Goal: Task Accomplishment & Management: Manage account settings

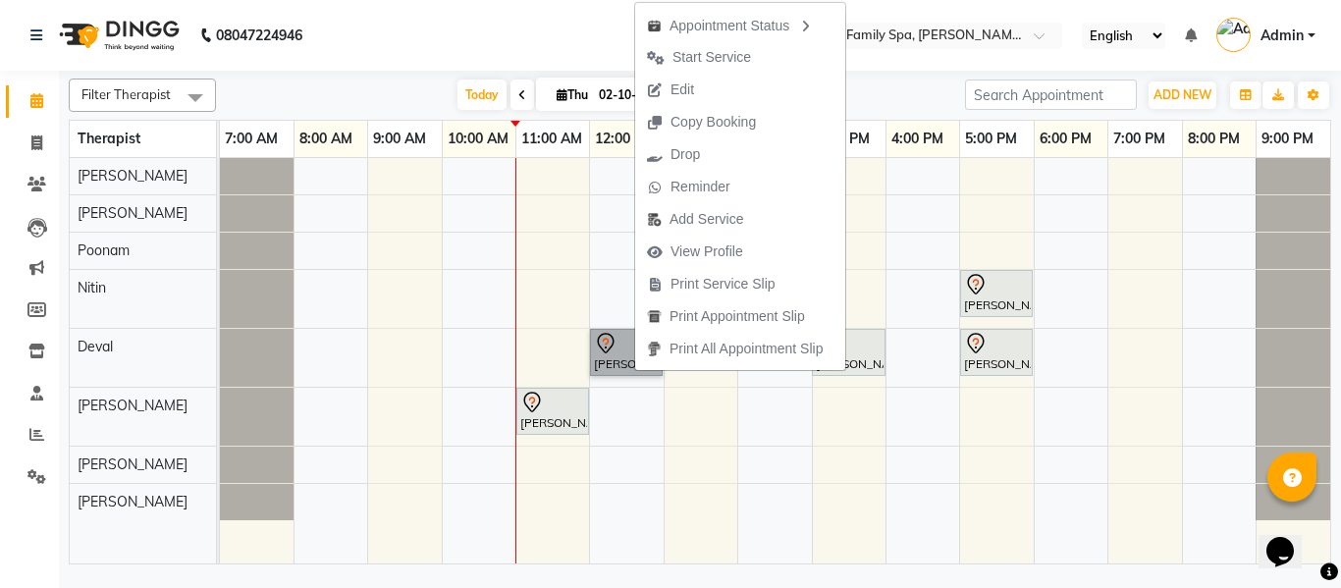
click at [626, 410] on div "Adwait Kurlekar, TK01, 05:00 PM-06:00 PM, Deep Tissue Massage With Wintergreen …" at bounding box center [775, 360] width 1110 height 405
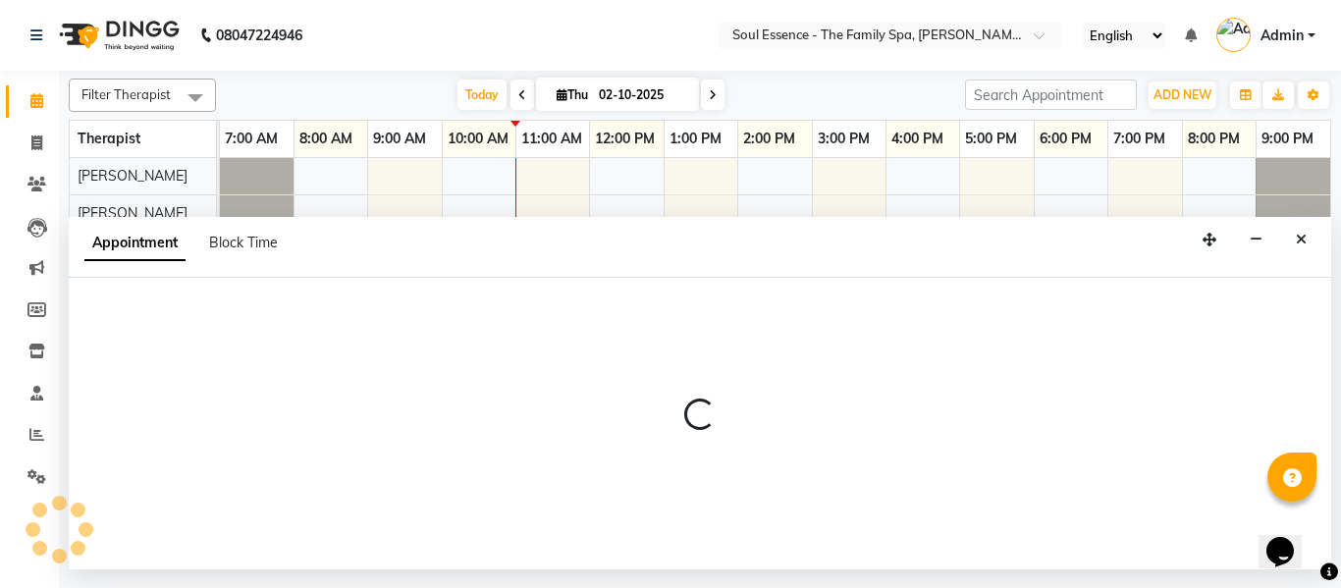
select select "37932"
select select "720"
select select "tentative"
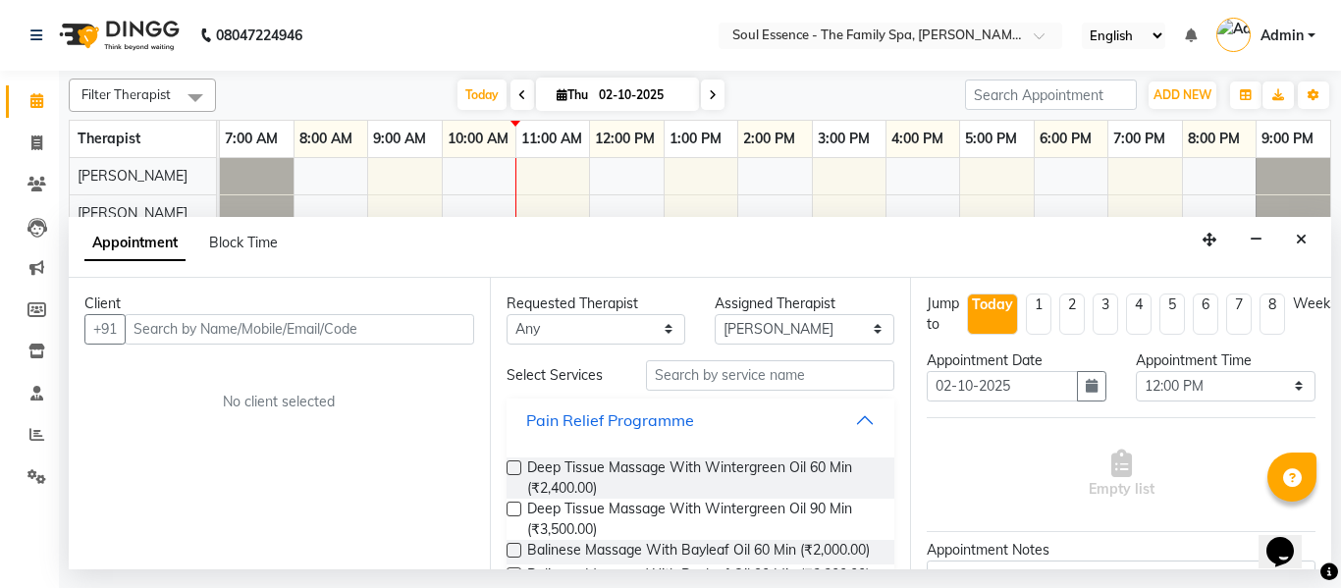
click at [601, 432] on button "Pain Relief Programme" at bounding box center [700, 420] width 373 height 35
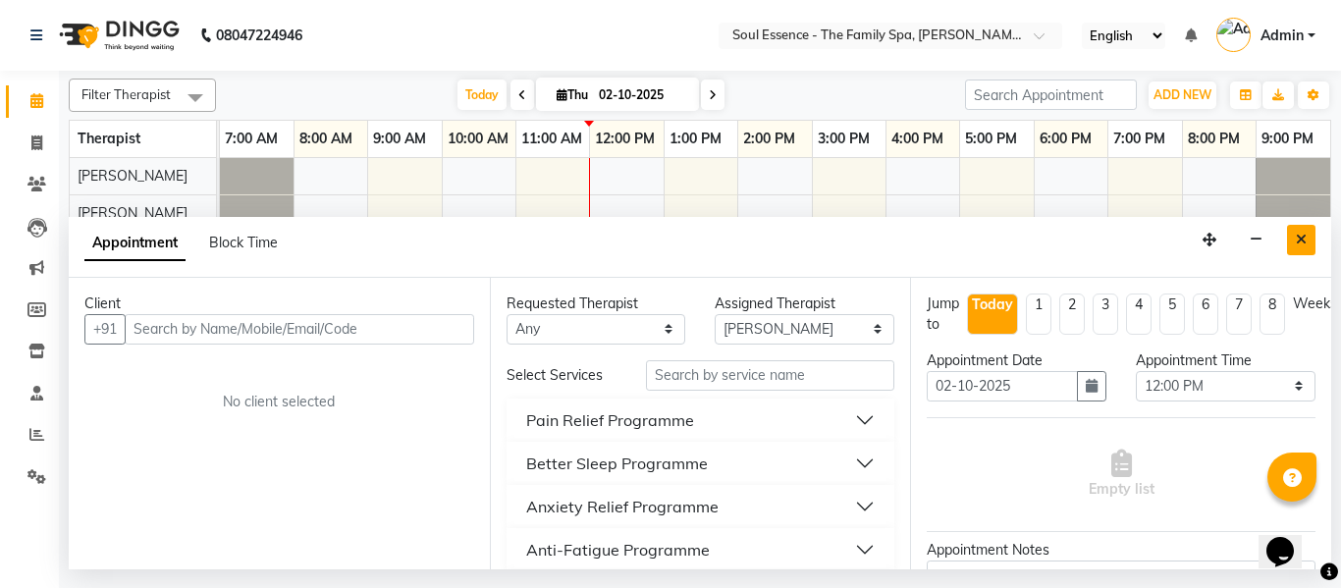
click at [1307, 237] on button "Close" at bounding box center [1301, 240] width 28 height 30
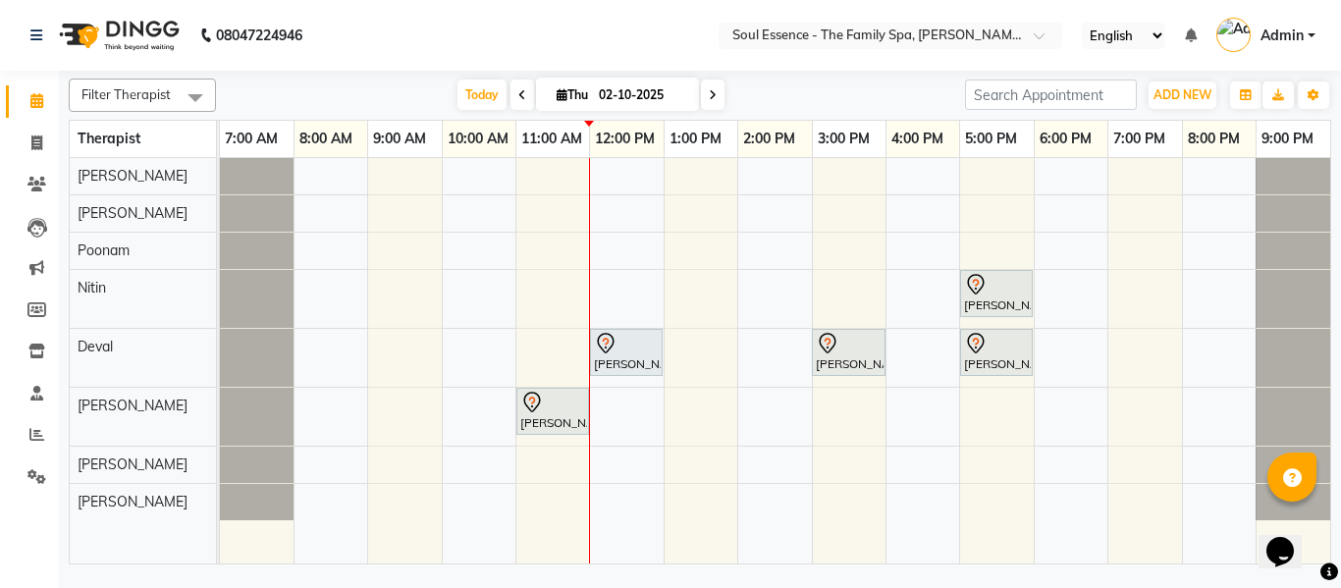
click at [709, 91] on icon at bounding box center [713, 95] width 8 height 12
type input "03-10-2025"
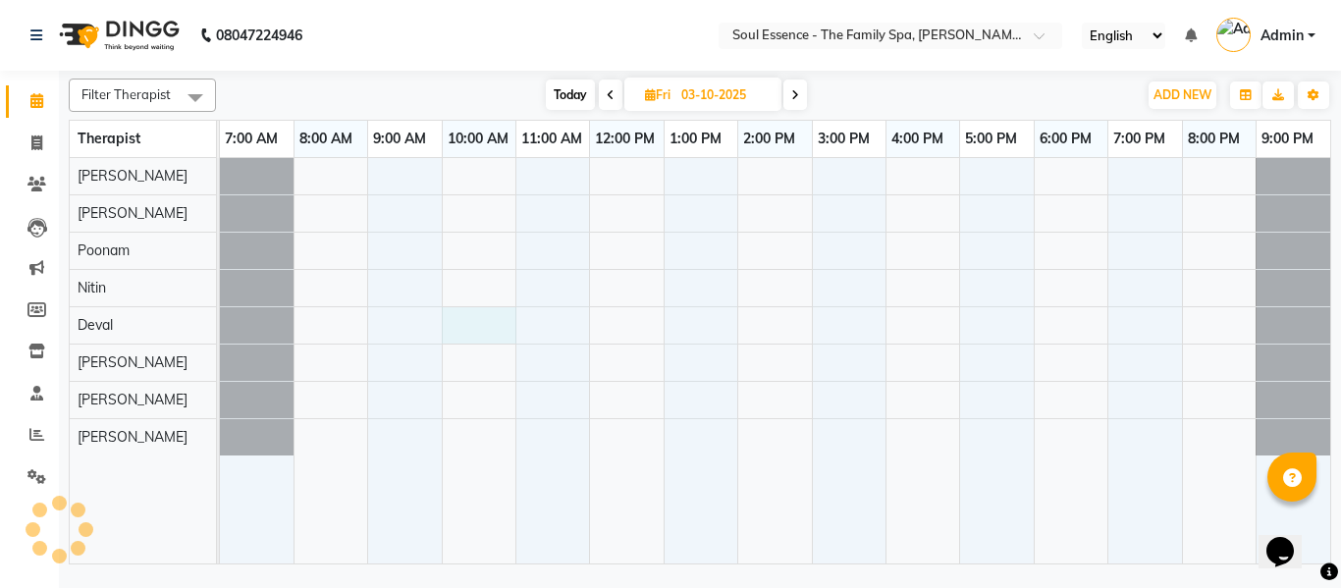
click at [469, 331] on div at bounding box center [775, 360] width 1110 height 405
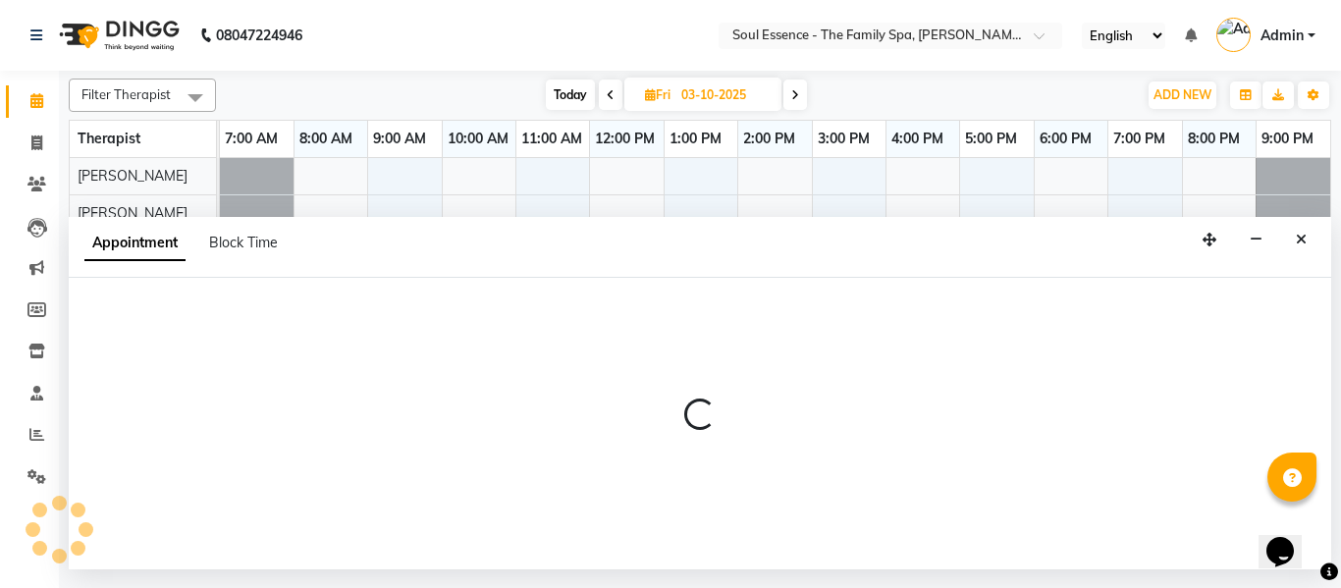
select select "66088"
select select "tentative"
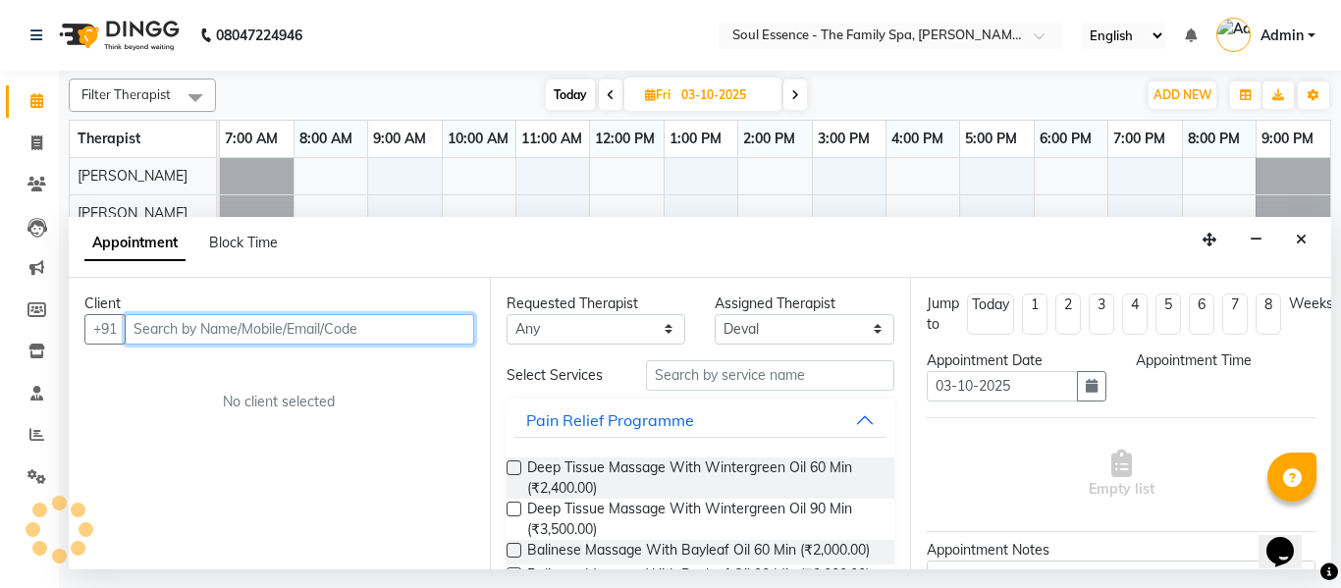
select select "600"
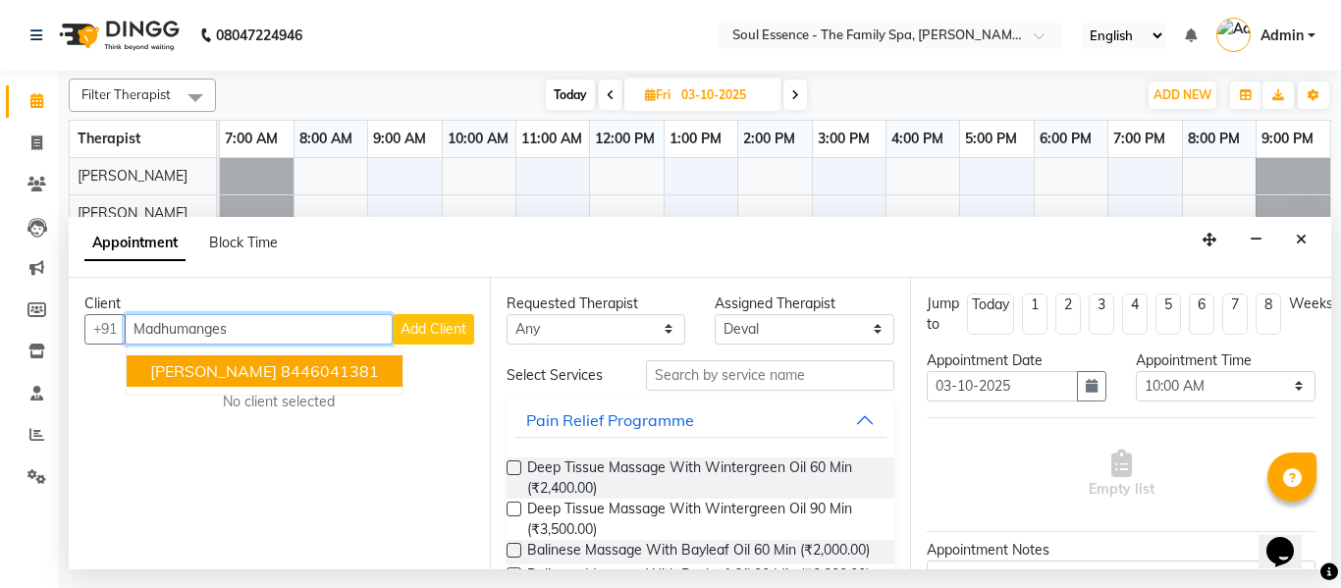
click at [377, 376] on ngb-highlight "8446041381" at bounding box center [330, 371] width 98 height 20
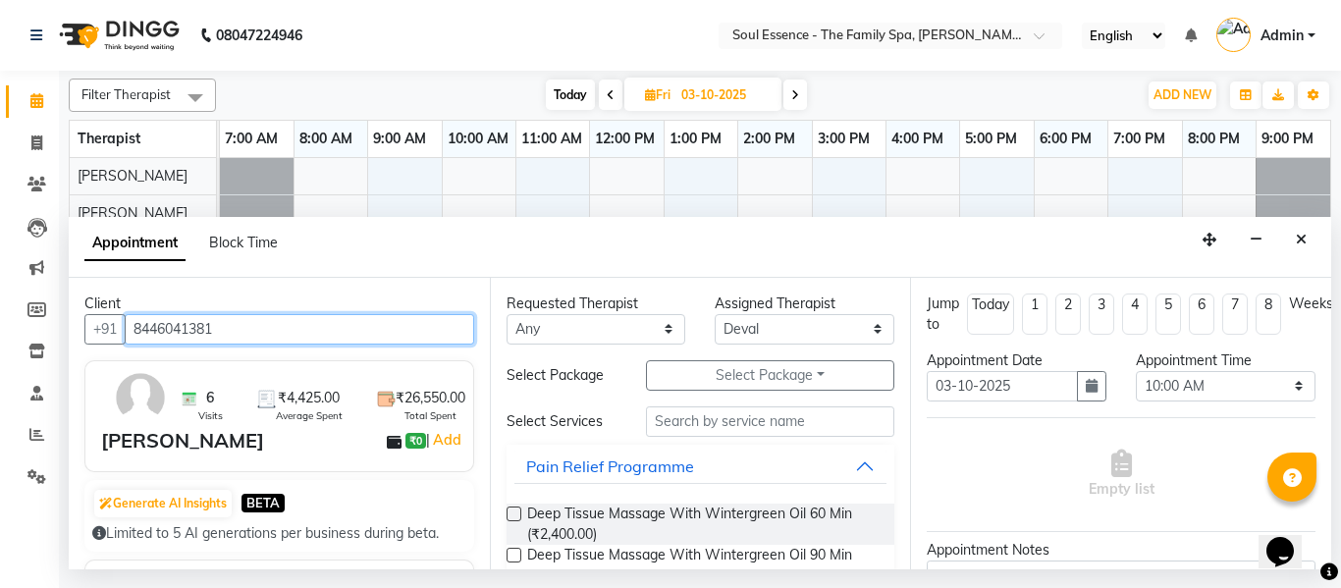
type input "8446041381"
click at [517, 511] on label at bounding box center [514, 514] width 15 height 15
click at [517, 511] on input "checkbox" at bounding box center [513, 516] width 13 height 13
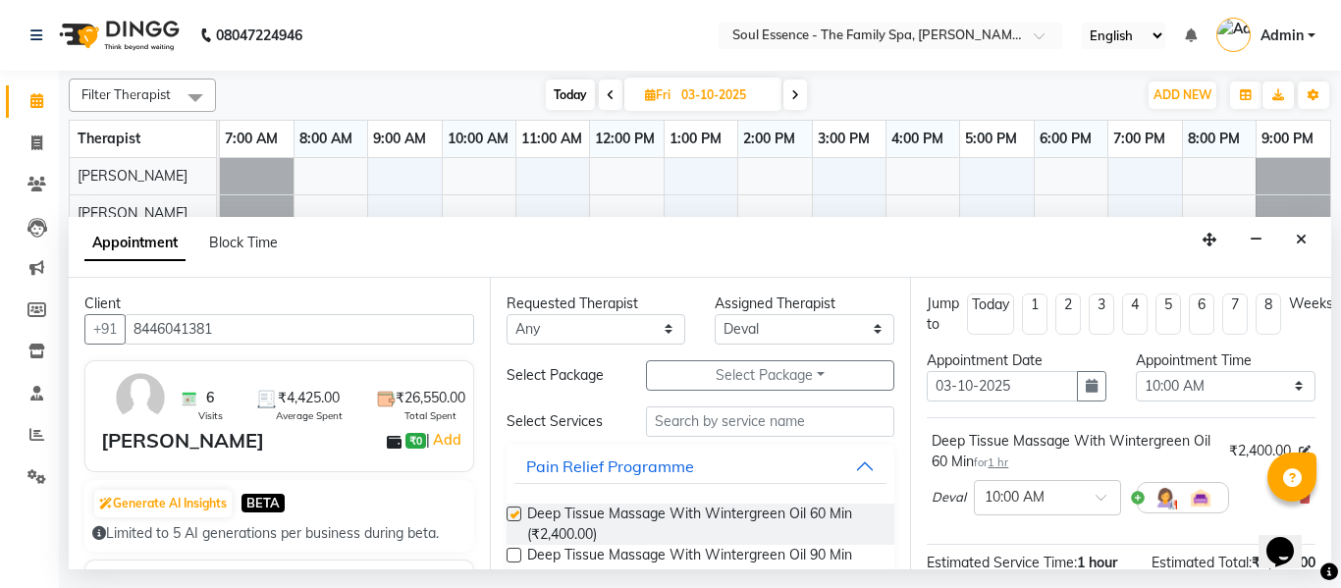
checkbox input "false"
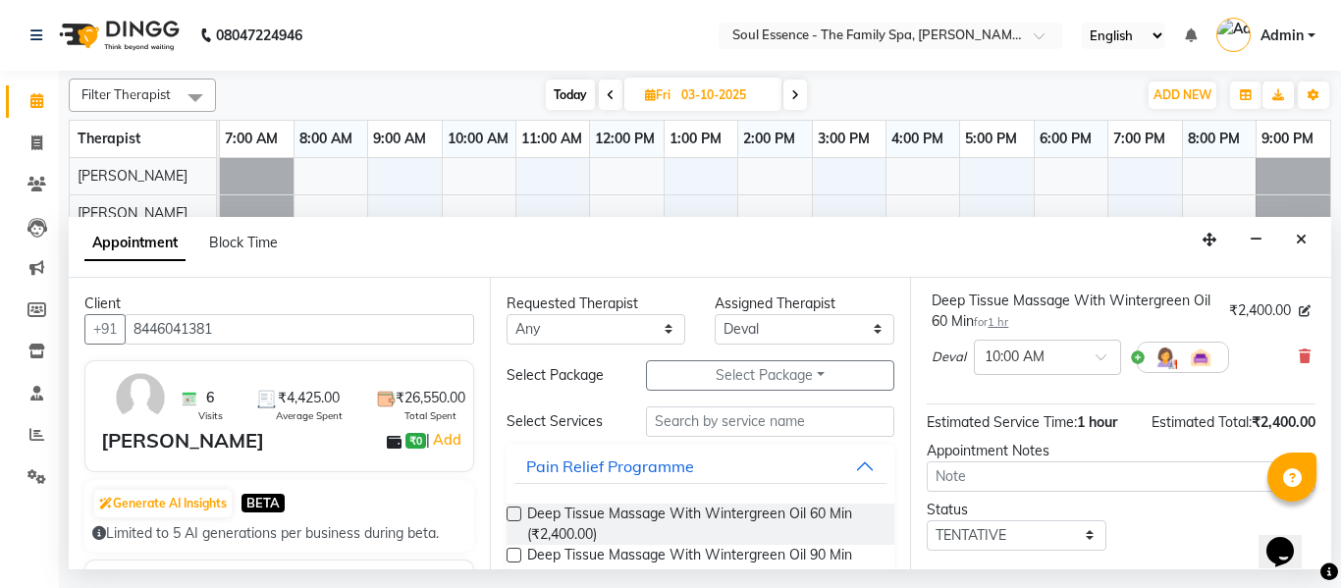
scroll to position [260, 0]
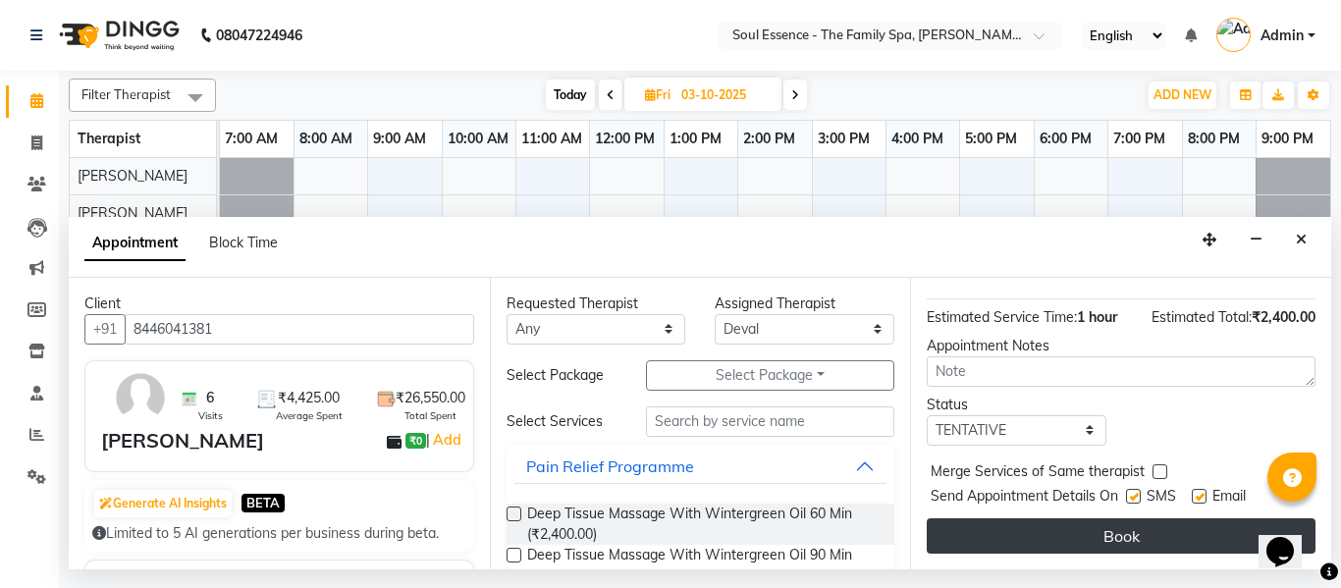
click at [1053, 518] on button "Book" at bounding box center [1121, 535] width 389 height 35
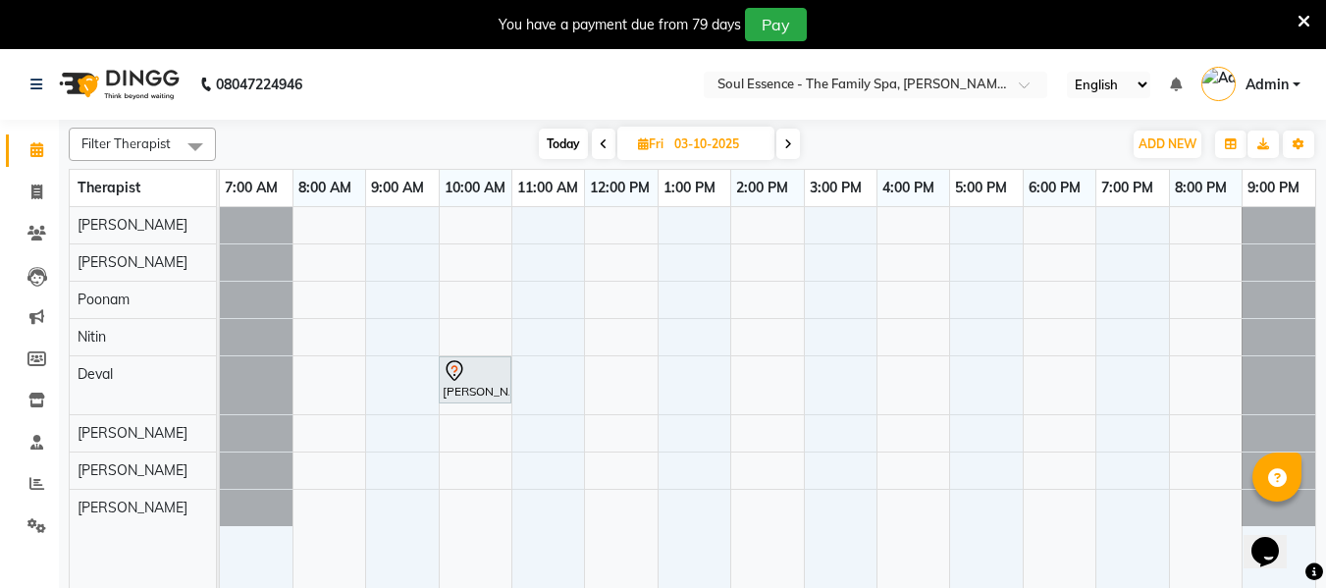
click at [606, 150] on span at bounding box center [604, 144] width 24 height 30
type input "02-10-2025"
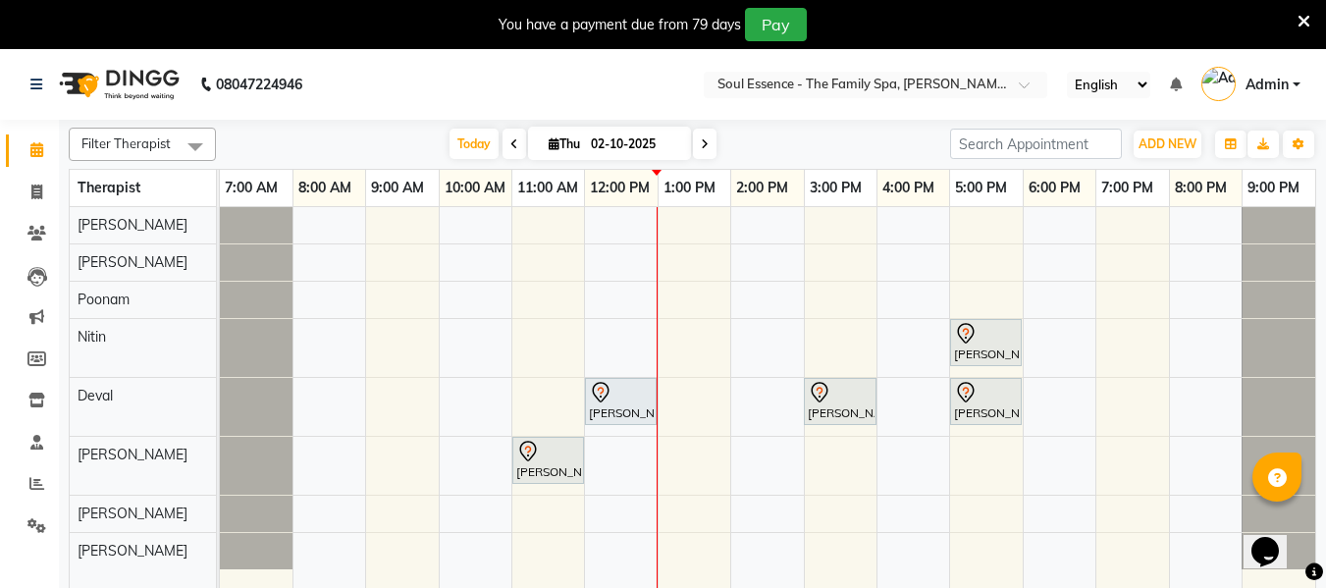
click at [834, 456] on div "Adwait Kurlekar, TK01, 05:00 PM-06:00 PM, Deep Tissue Massage With Wintergreen …" at bounding box center [768, 409] width 1096 height 405
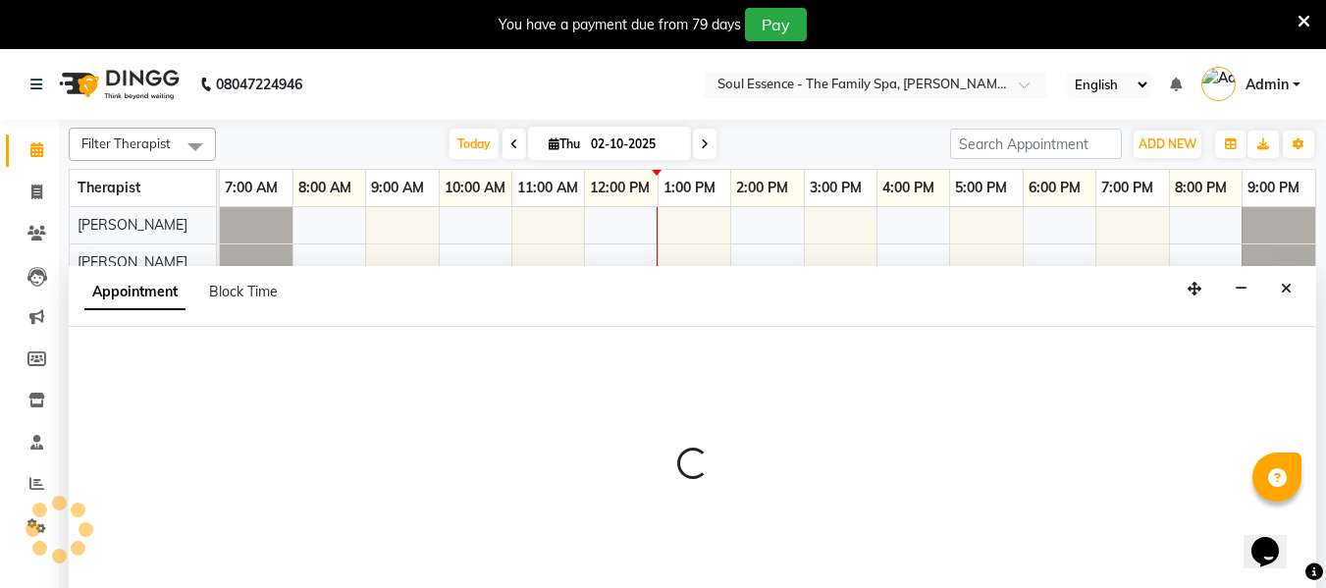
scroll to position [49, 0]
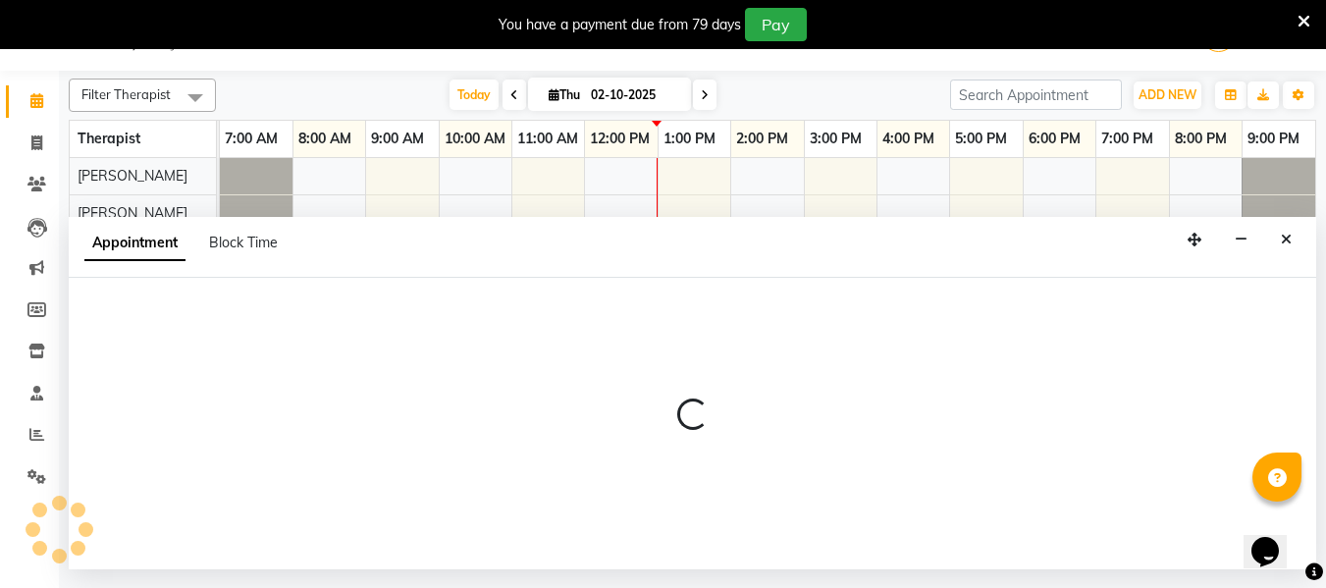
select select "37932"
select select "tentative"
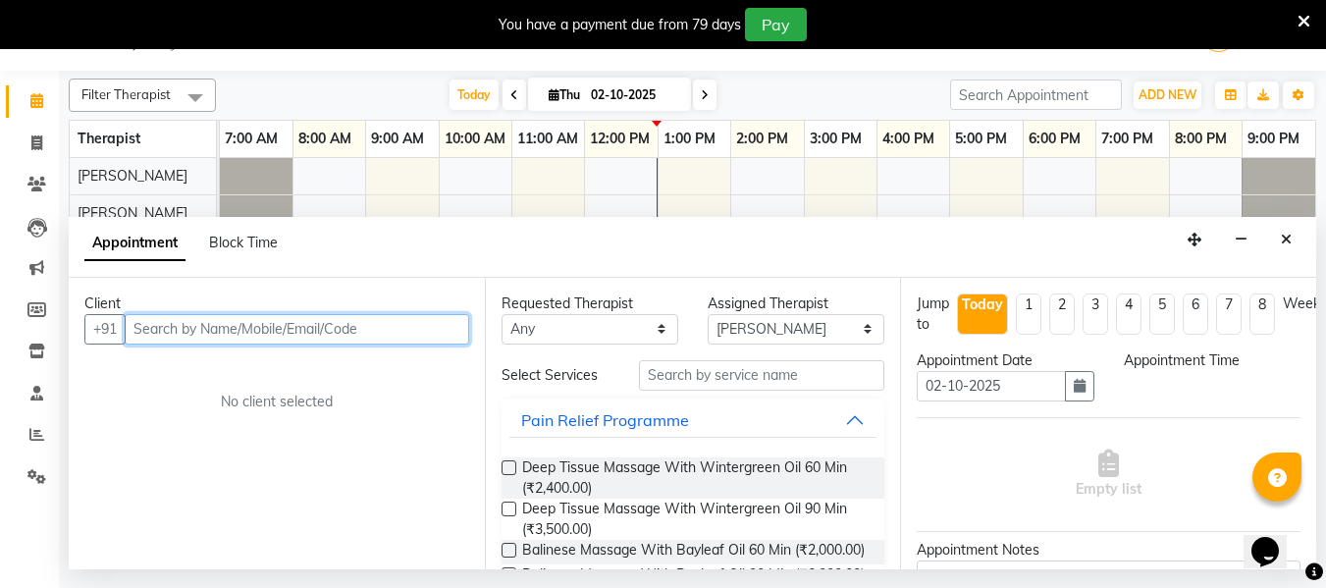
select select "900"
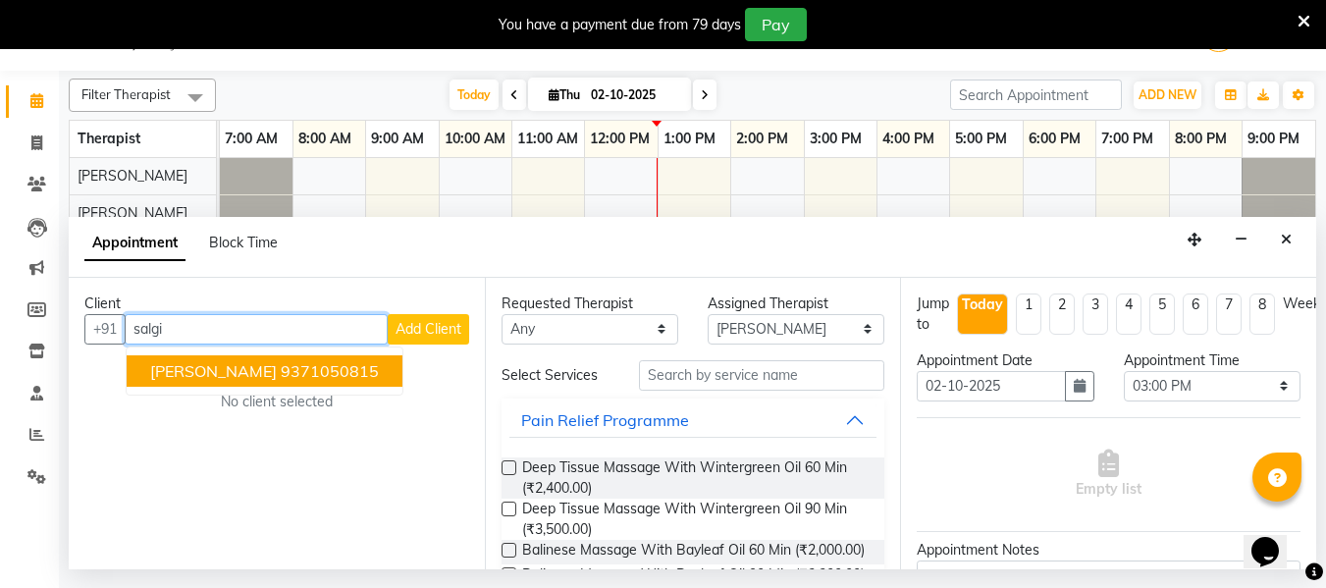
click at [209, 378] on span "Jitendra Salgia" at bounding box center [213, 371] width 127 height 20
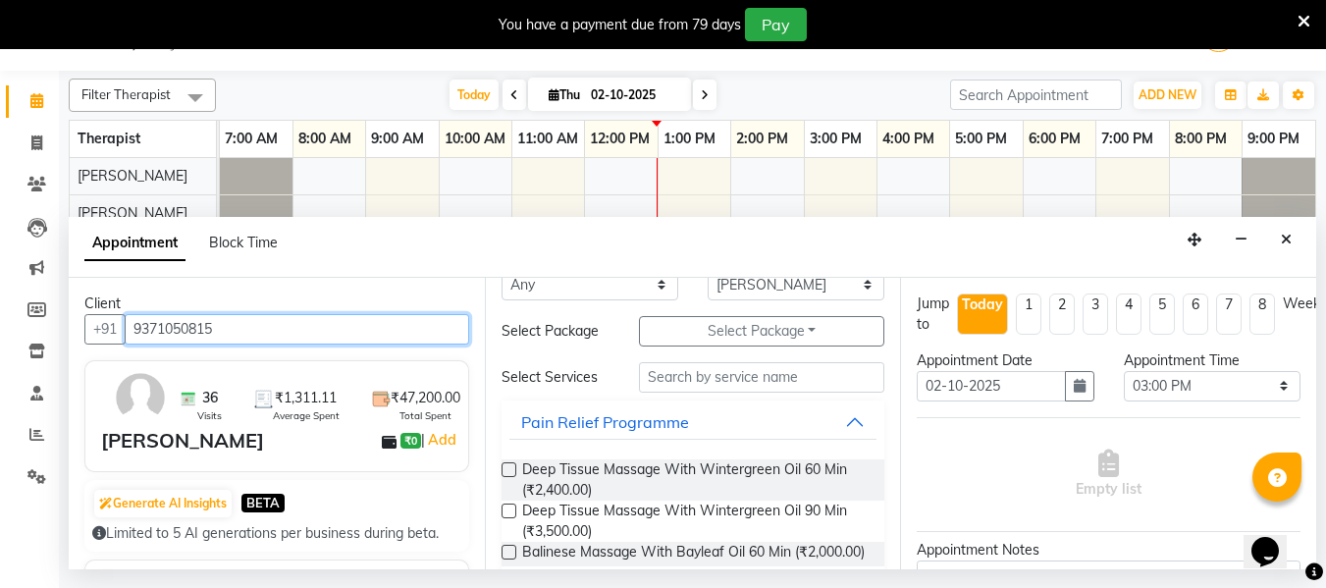
scroll to position [0, 0]
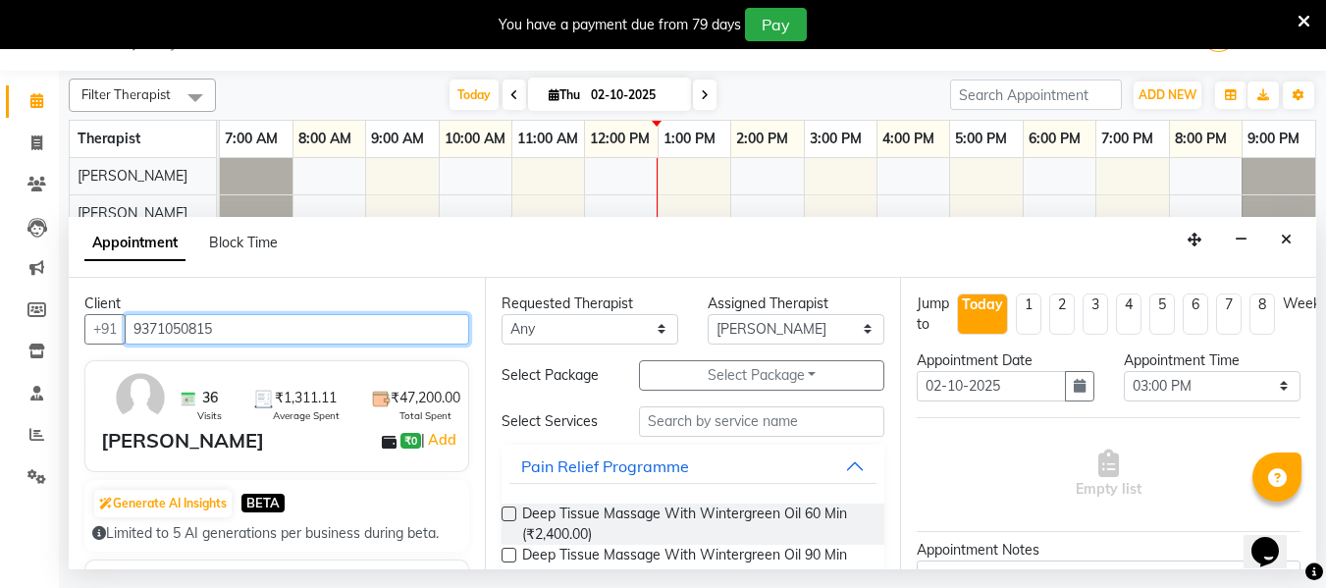
type input "9371050815"
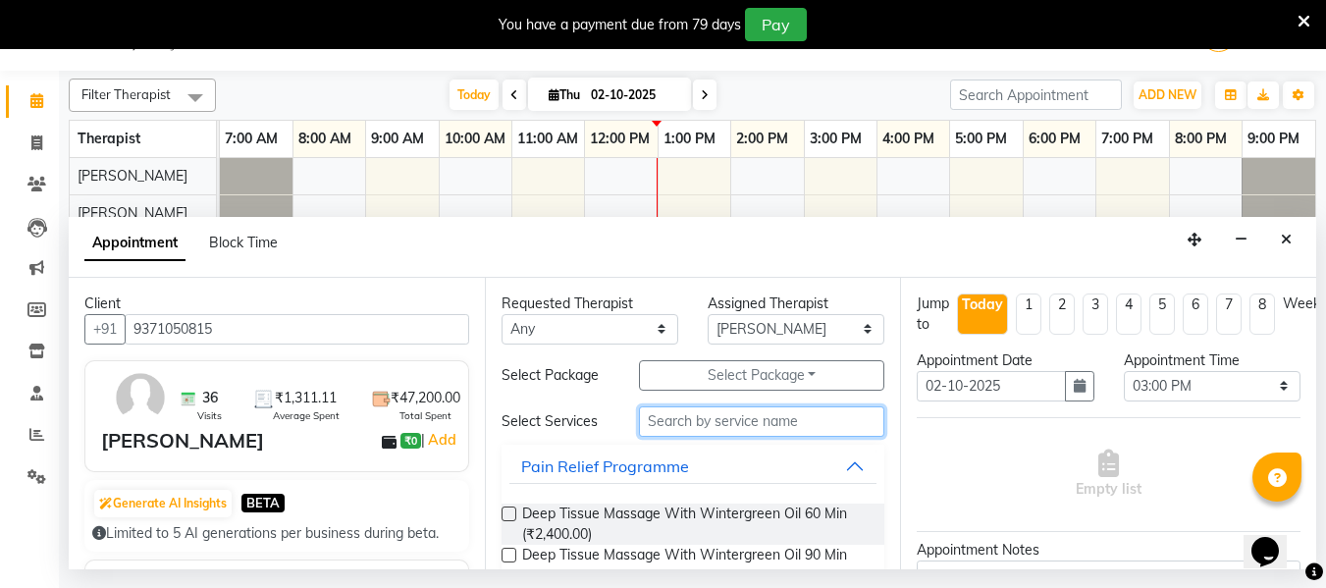
click at [704, 418] on input "text" at bounding box center [761, 421] width 245 height 30
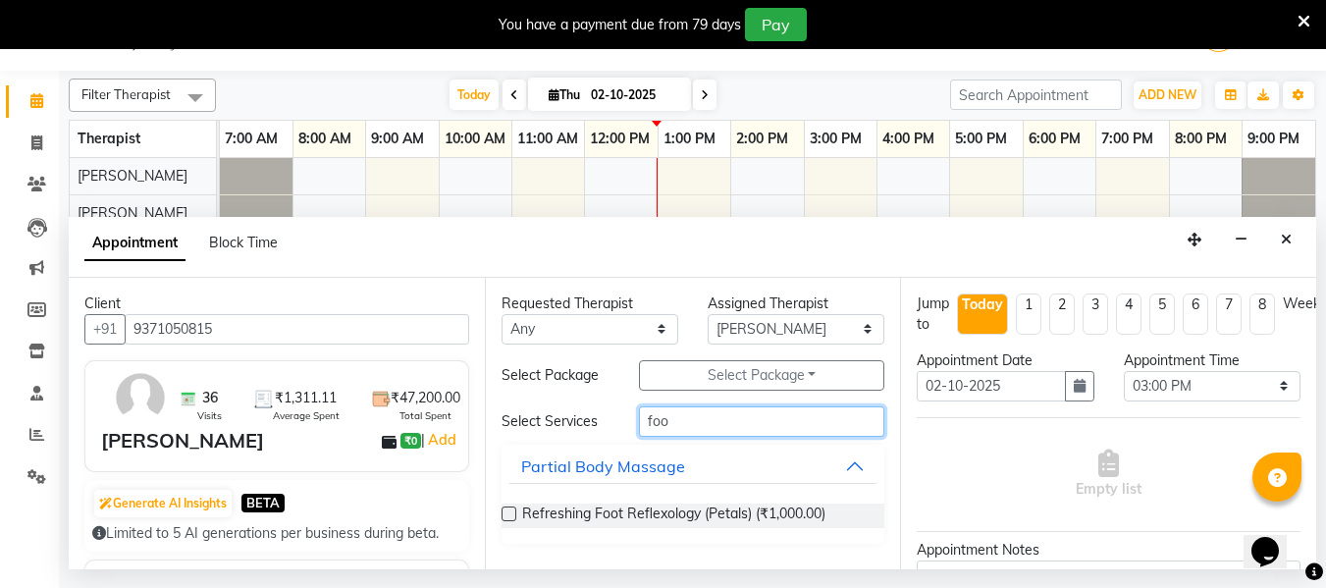
type input "foo"
click at [510, 513] on label at bounding box center [509, 514] width 15 height 15
click at [510, 513] on input "checkbox" at bounding box center [508, 516] width 13 height 13
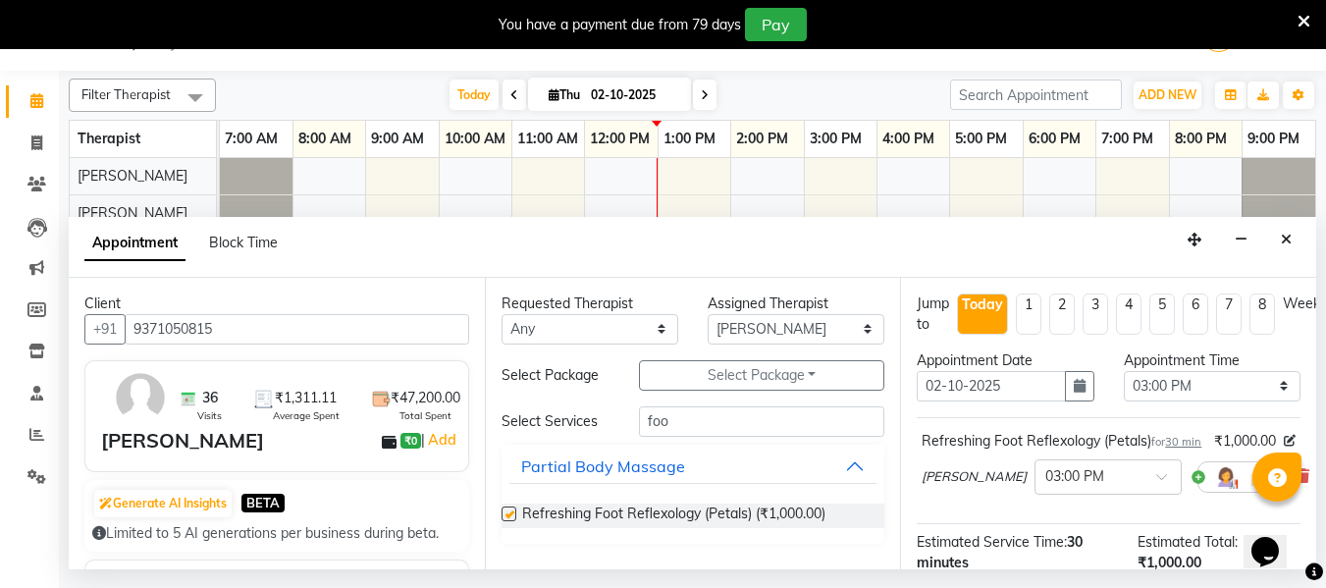
checkbox input "false"
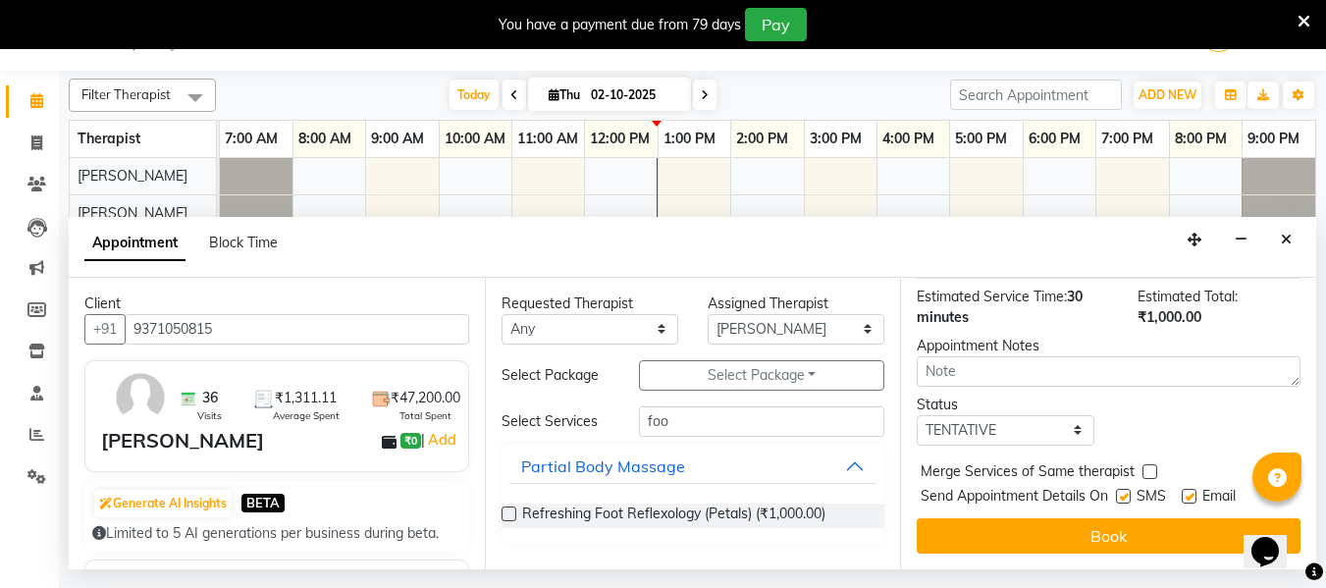
scroll to position [281, 0]
click at [1123, 489] on label at bounding box center [1123, 496] width 15 height 15
click at [1123, 492] on input "checkbox" at bounding box center [1122, 498] width 13 height 13
checkbox input "false"
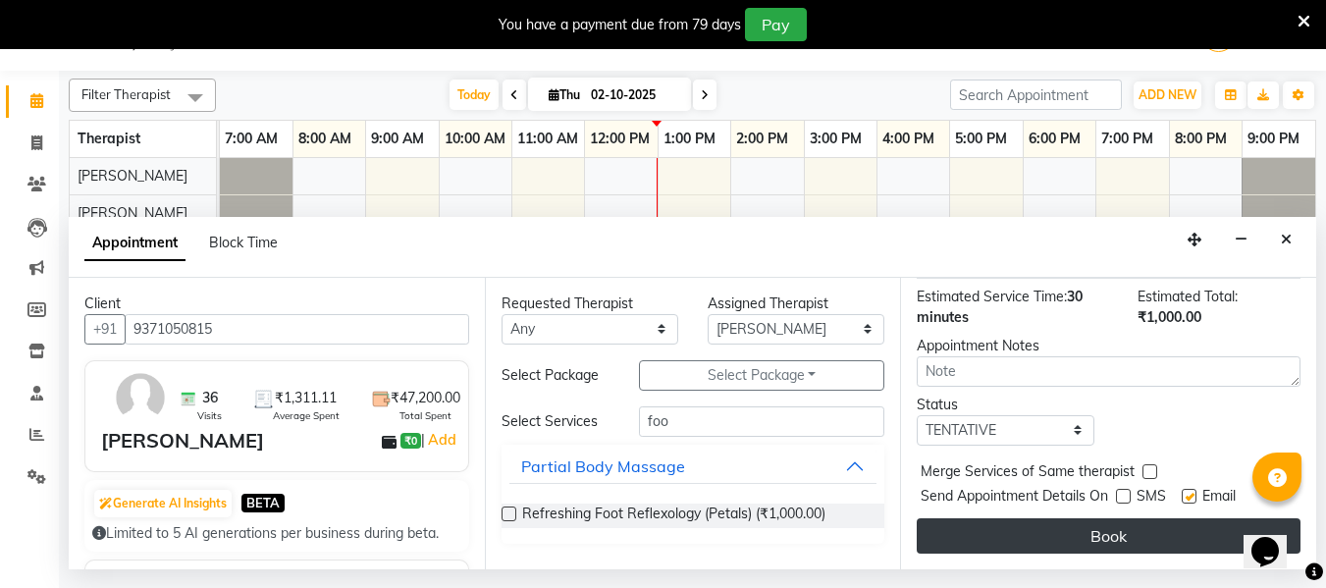
click at [1098, 526] on button "Book" at bounding box center [1109, 535] width 384 height 35
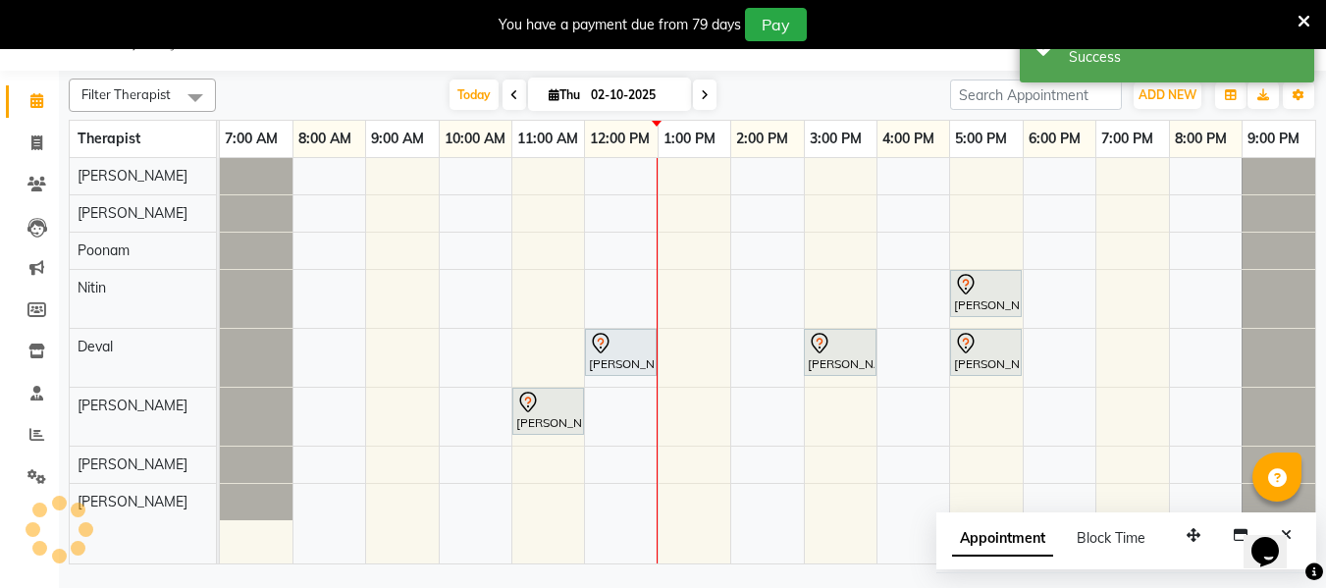
scroll to position [0, 0]
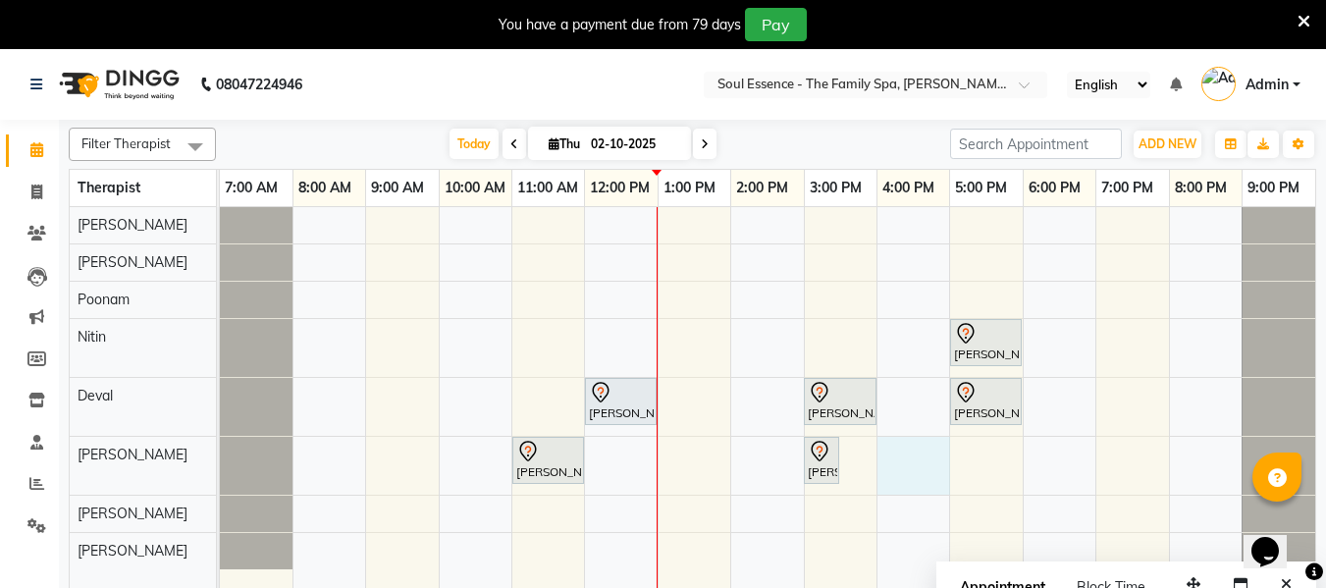
click at [905, 467] on div "Adwait Kurlekar, TK01, 05:00 PM-06:00 PM, Deep Tissue Massage With Wintergreen …" at bounding box center [768, 409] width 1096 height 405
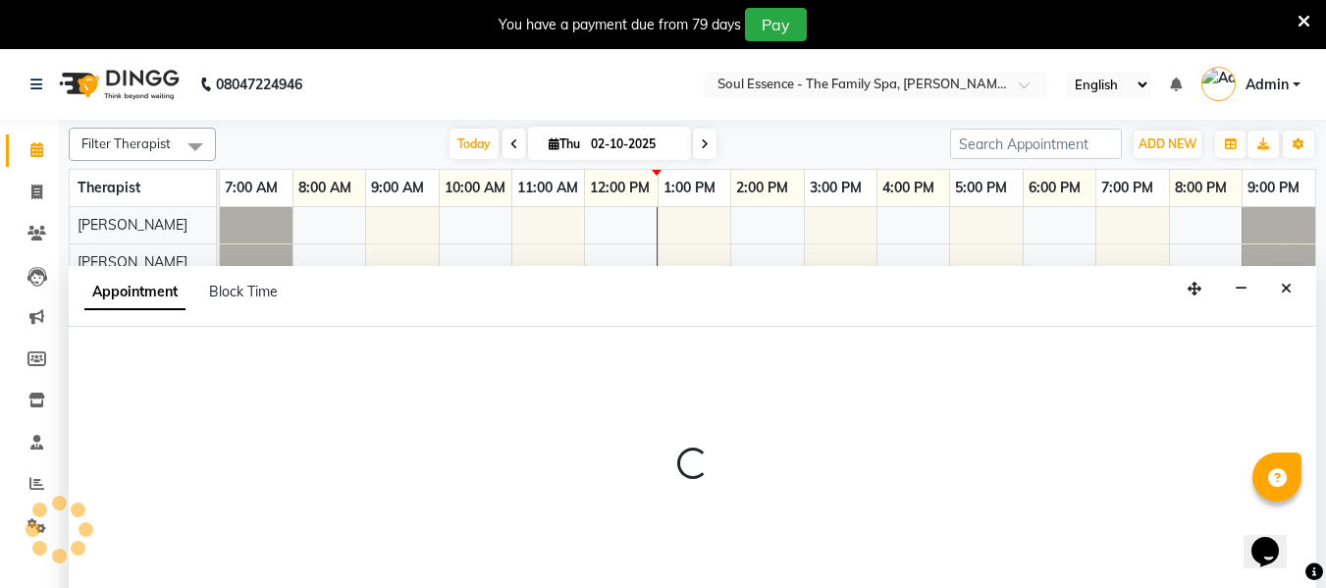
scroll to position [49, 0]
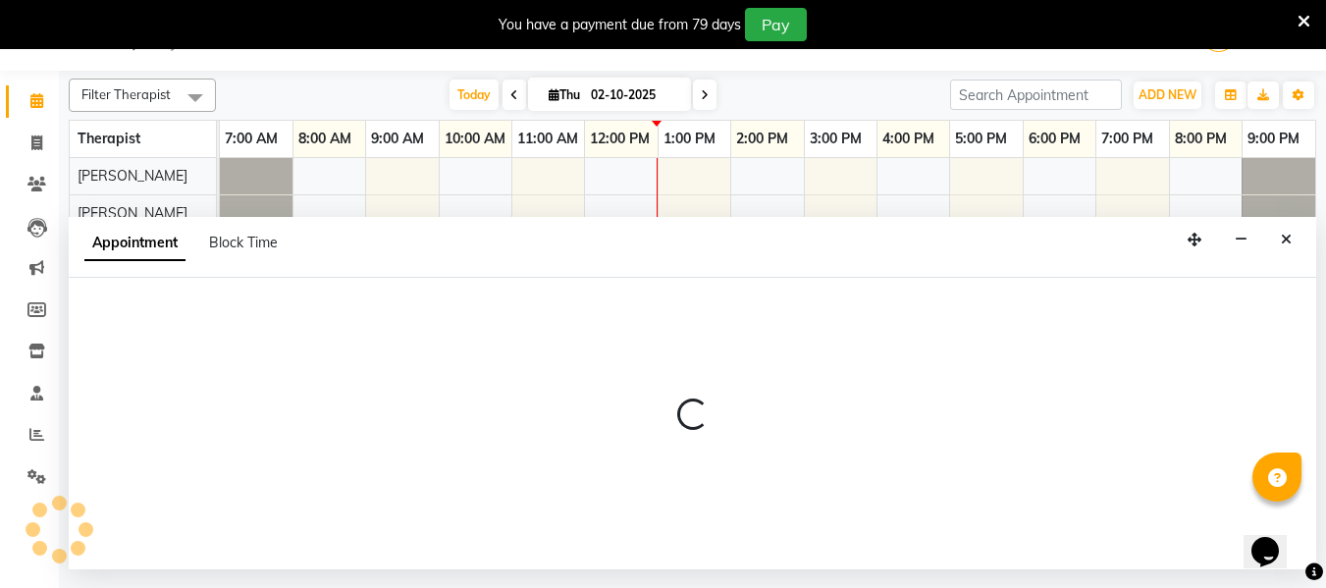
select select "37932"
select select "960"
select select "tentative"
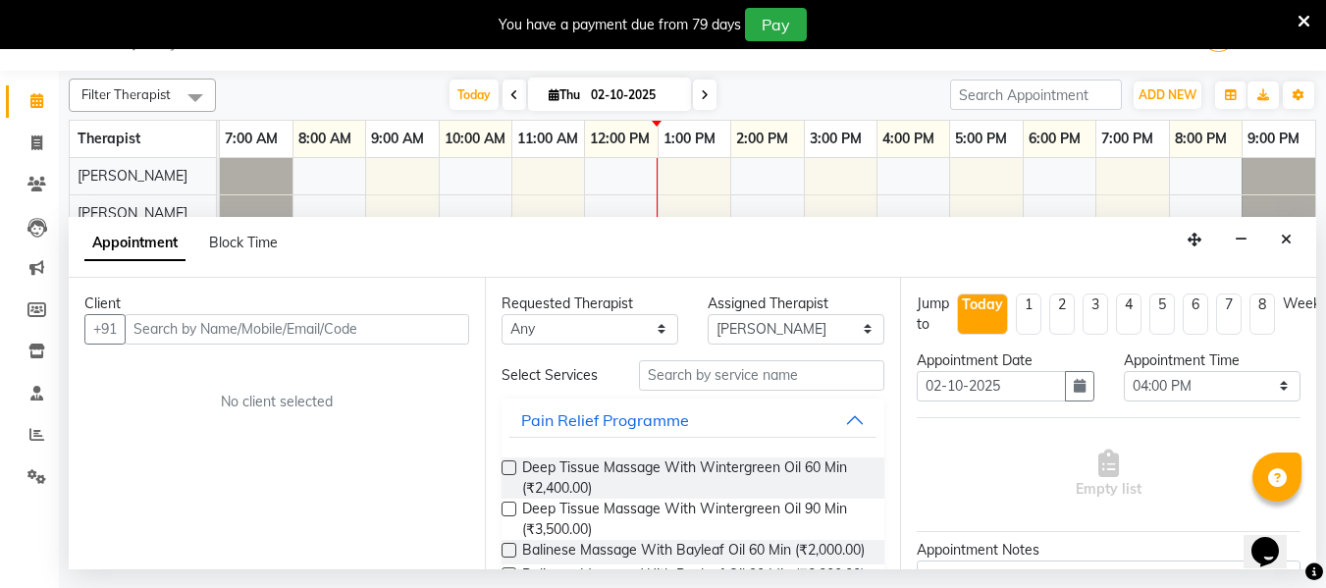
click at [190, 335] on input "text" at bounding box center [297, 329] width 345 height 30
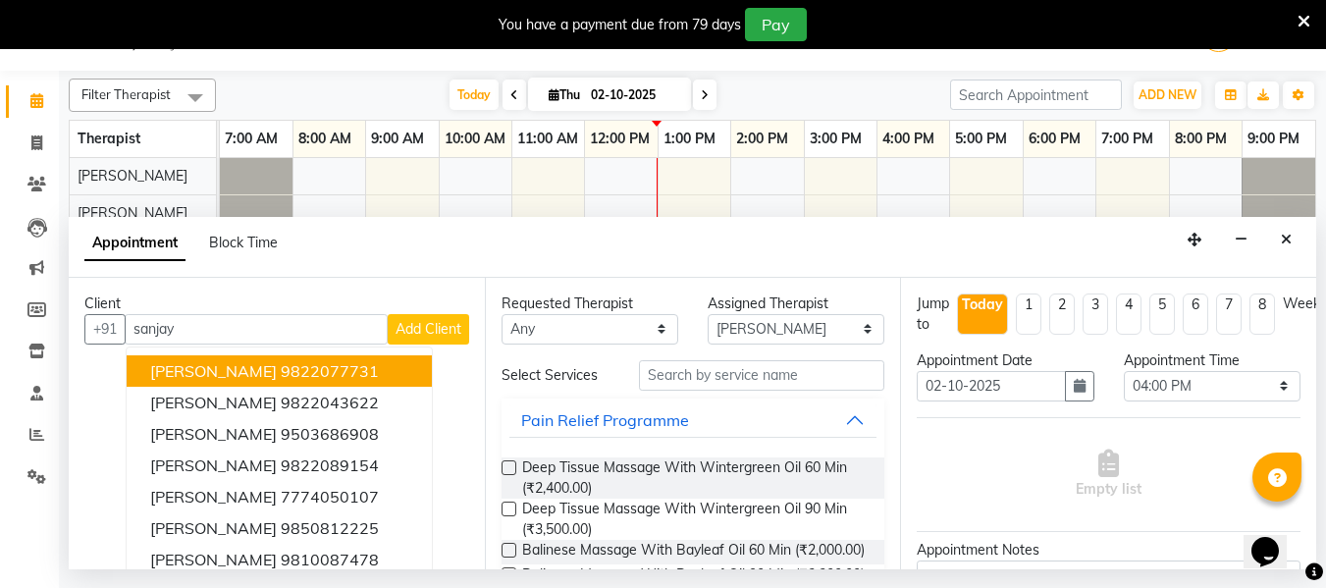
click at [181, 369] on span "[PERSON_NAME]" at bounding box center [213, 371] width 127 height 20
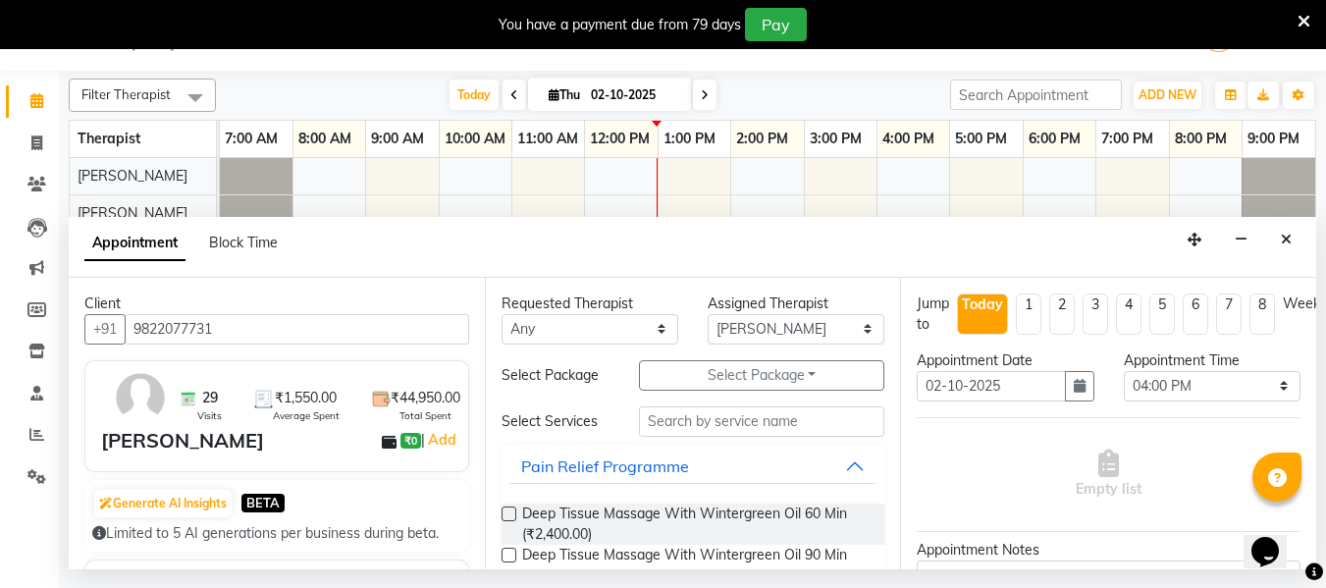
type input "9822077731"
click at [654, 422] on input "text" at bounding box center [761, 421] width 245 height 30
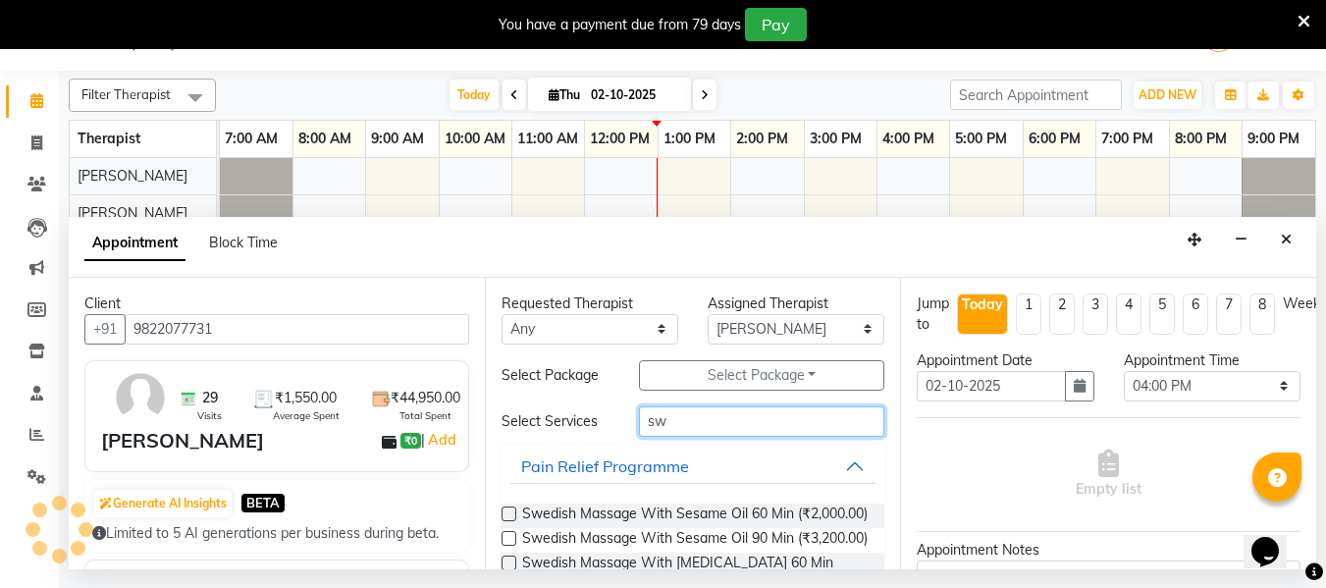
type input "sw"
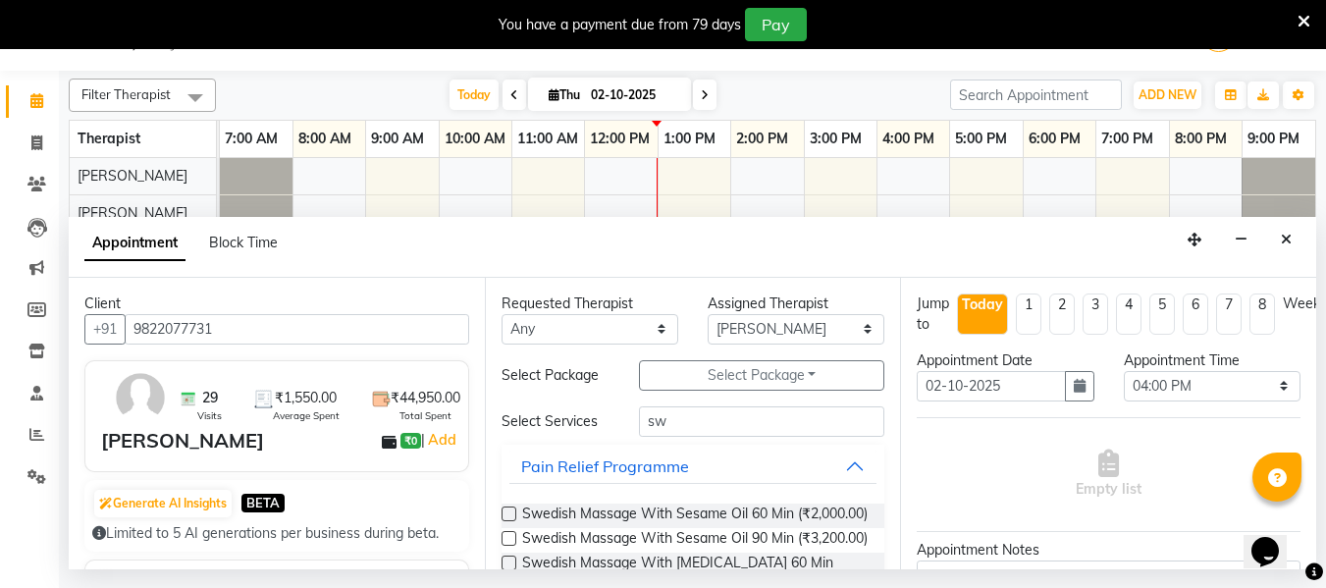
click at [503, 516] on label at bounding box center [509, 514] width 15 height 15
click at [503, 516] on input "checkbox" at bounding box center [508, 516] width 13 height 13
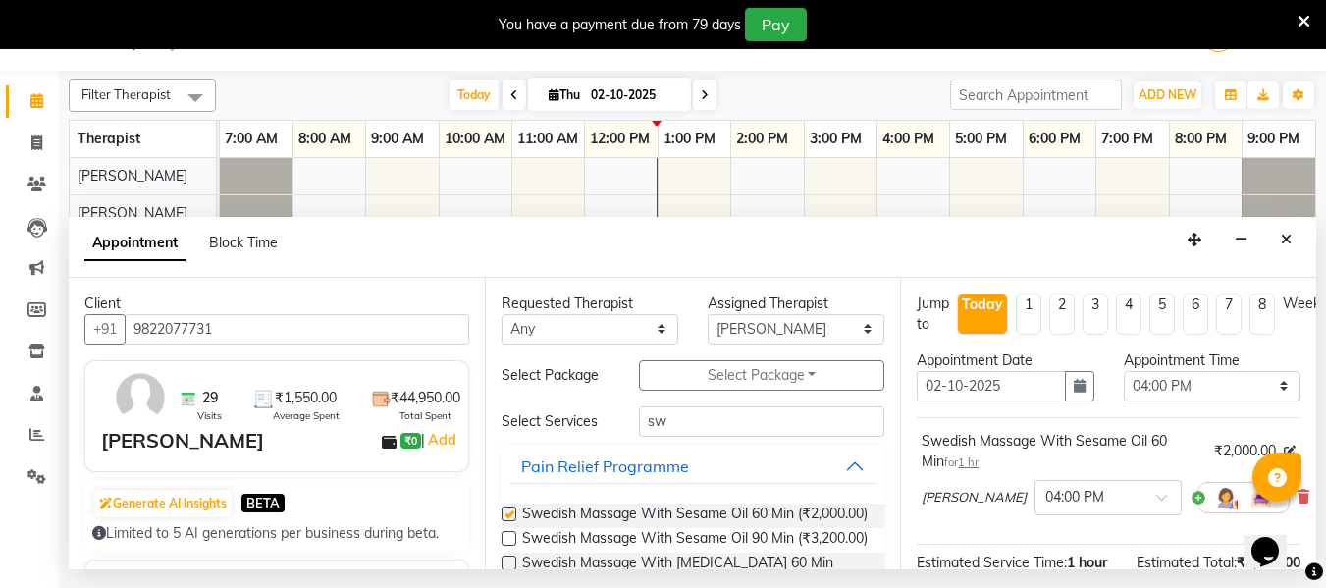
checkbox input "false"
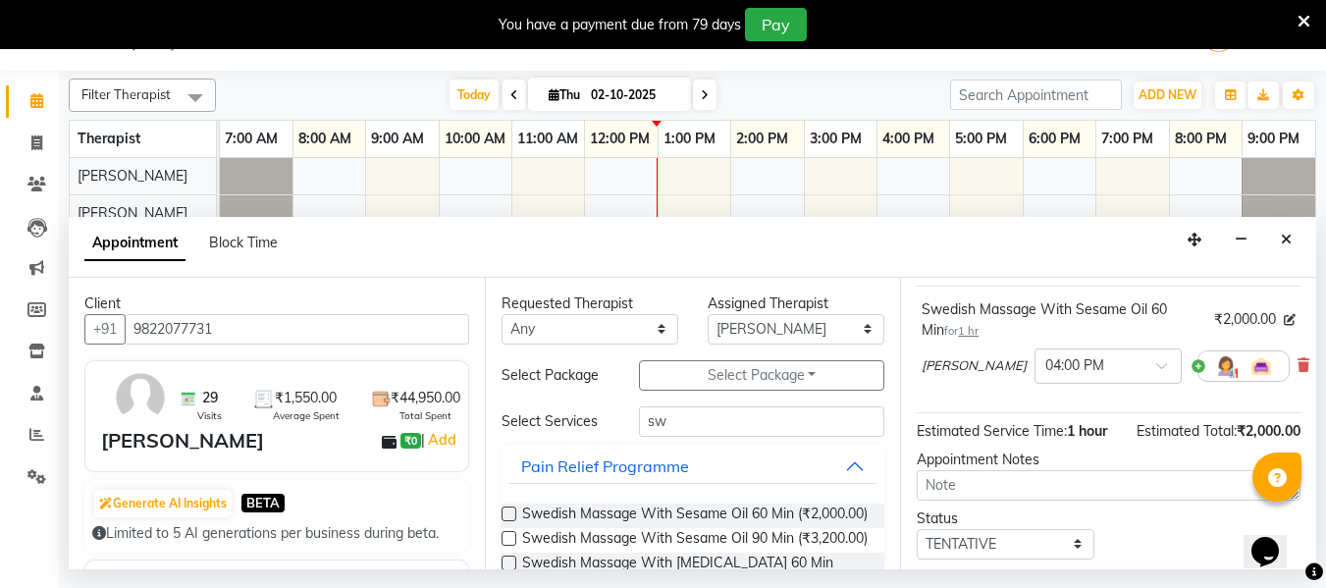
scroll to position [260, 0]
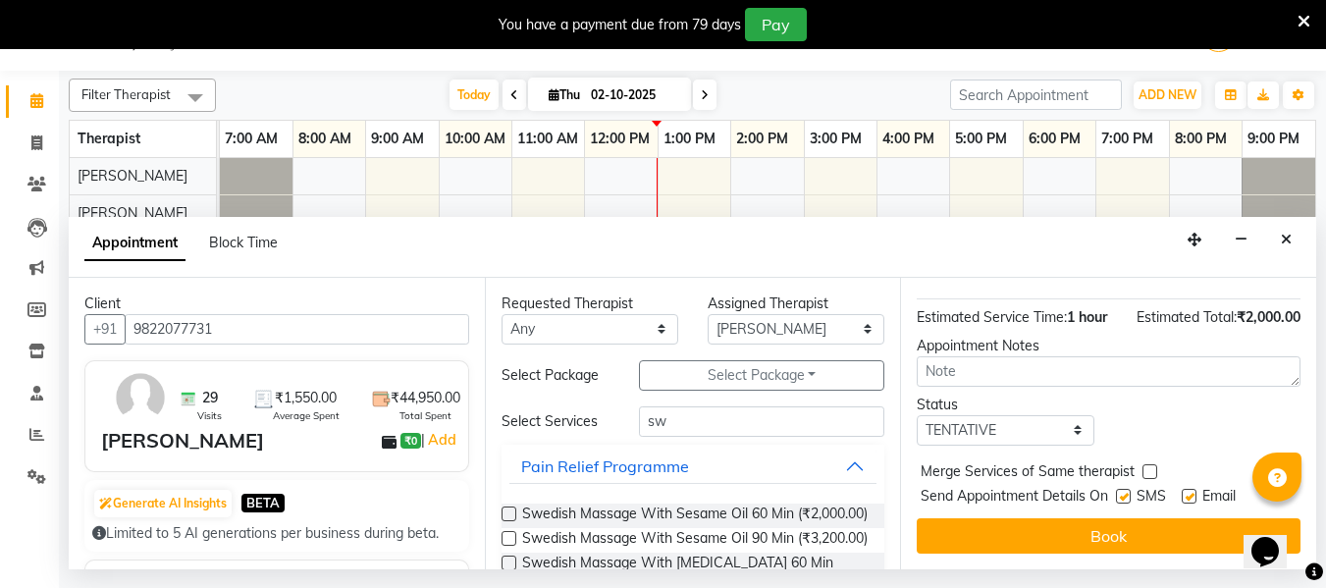
click at [1128, 489] on label at bounding box center [1123, 496] width 15 height 15
click at [1128, 492] on input "checkbox" at bounding box center [1122, 498] width 13 height 13
checkbox input "false"
click at [1191, 489] on label at bounding box center [1189, 496] width 15 height 15
click at [1191, 492] on input "checkbox" at bounding box center [1188, 498] width 13 height 13
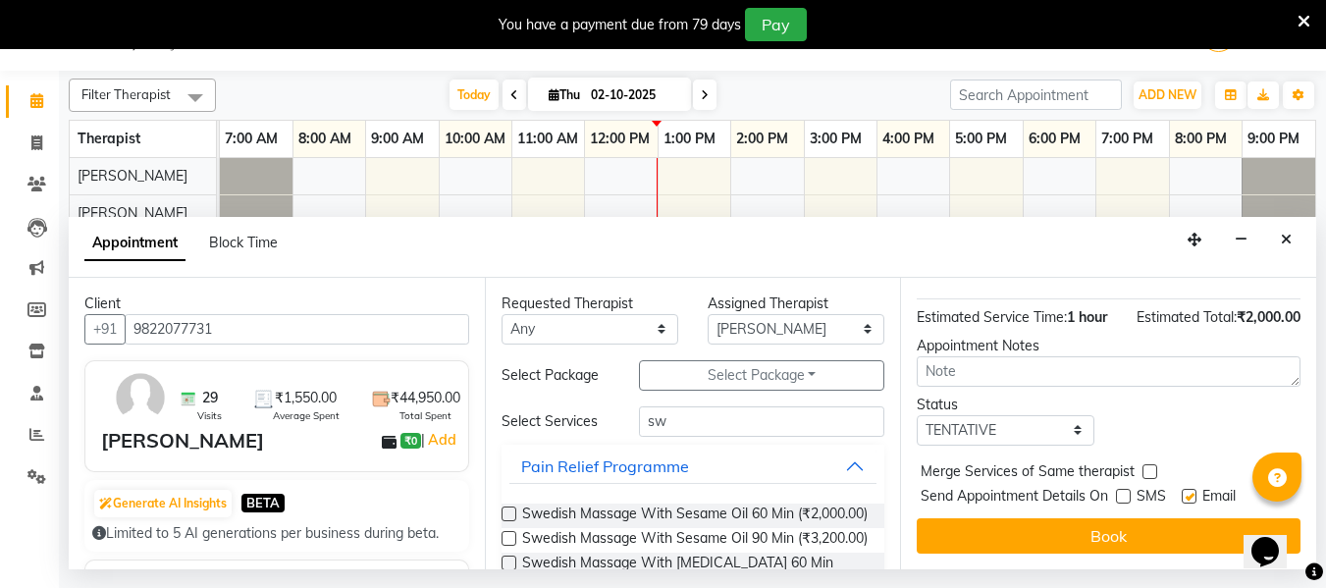
checkbox input "false"
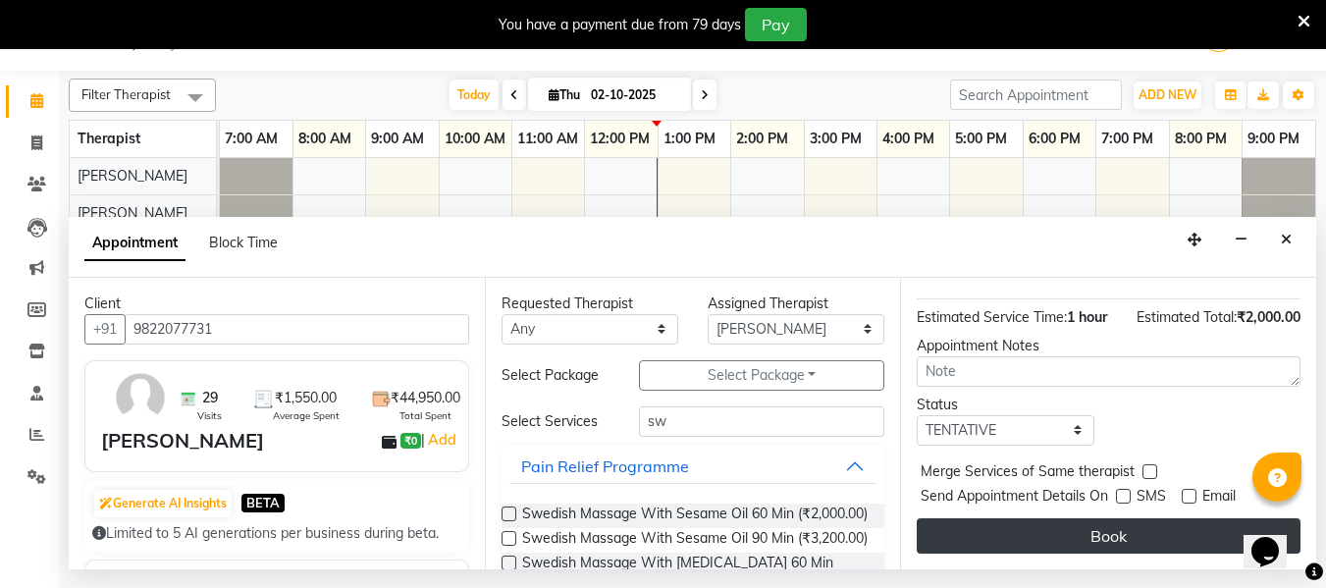
click at [1103, 518] on button "Book" at bounding box center [1109, 535] width 384 height 35
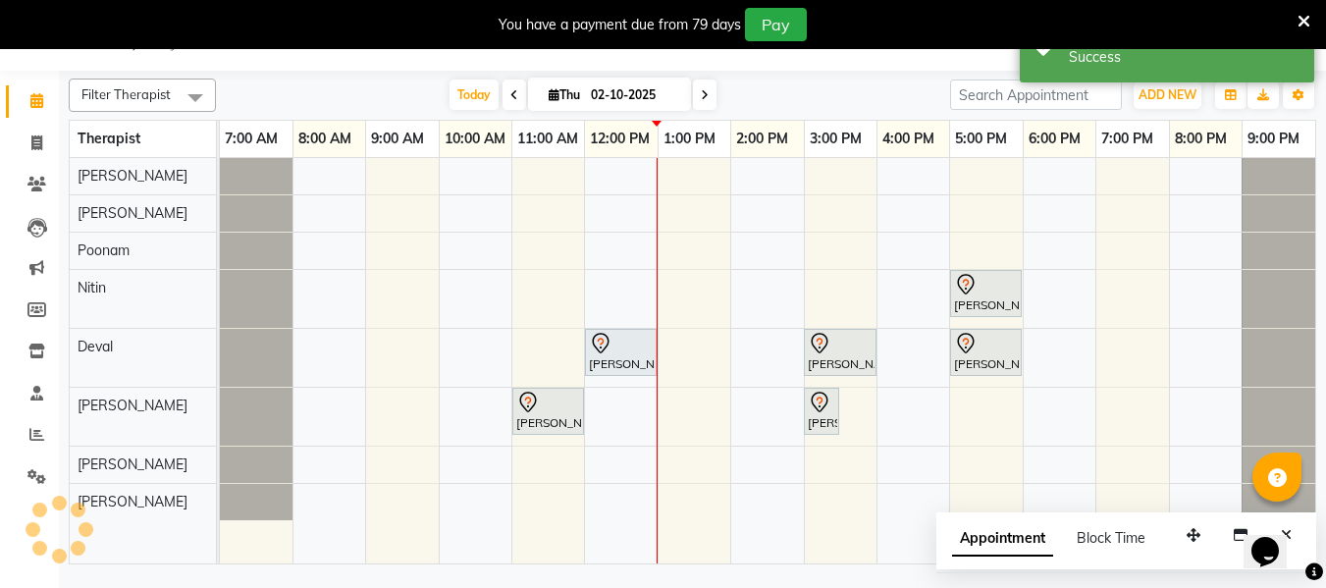
scroll to position [0, 0]
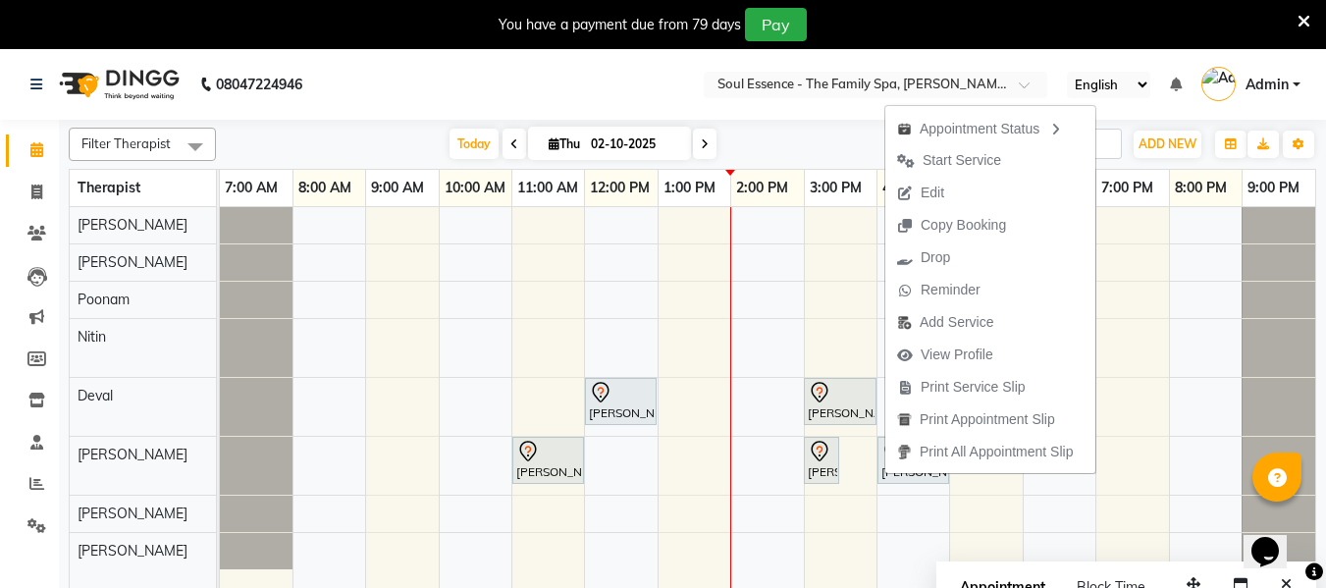
click at [940, 188] on span "Edit" at bounding box center [933, 193] width 24 height 21
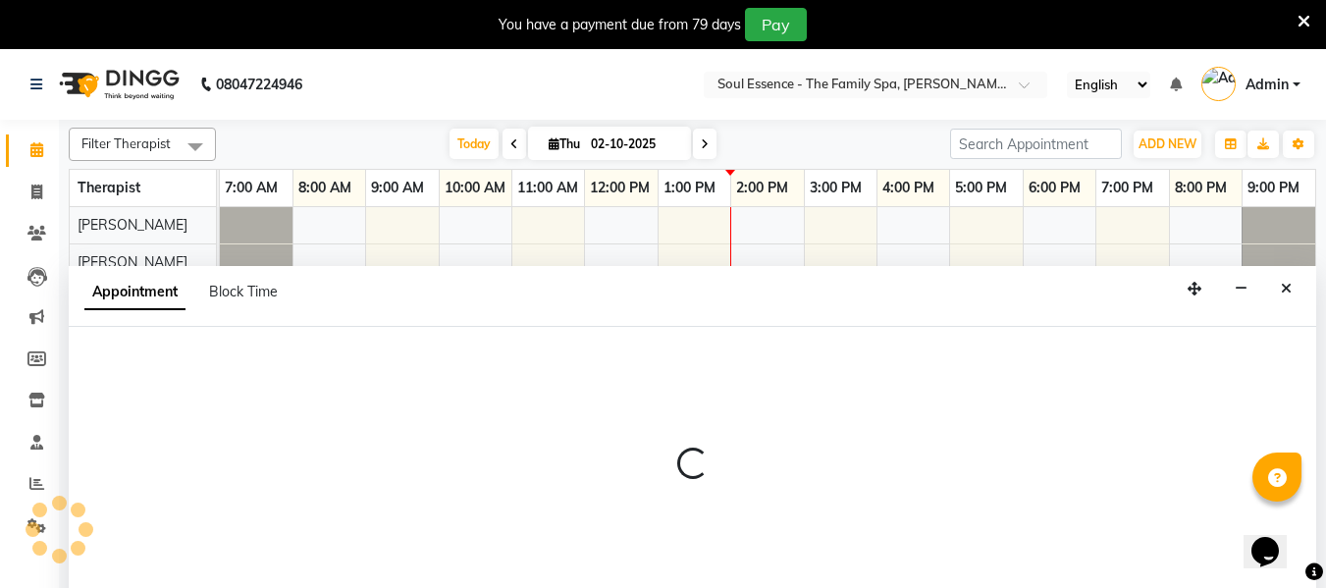
scroll to position [49, 0]
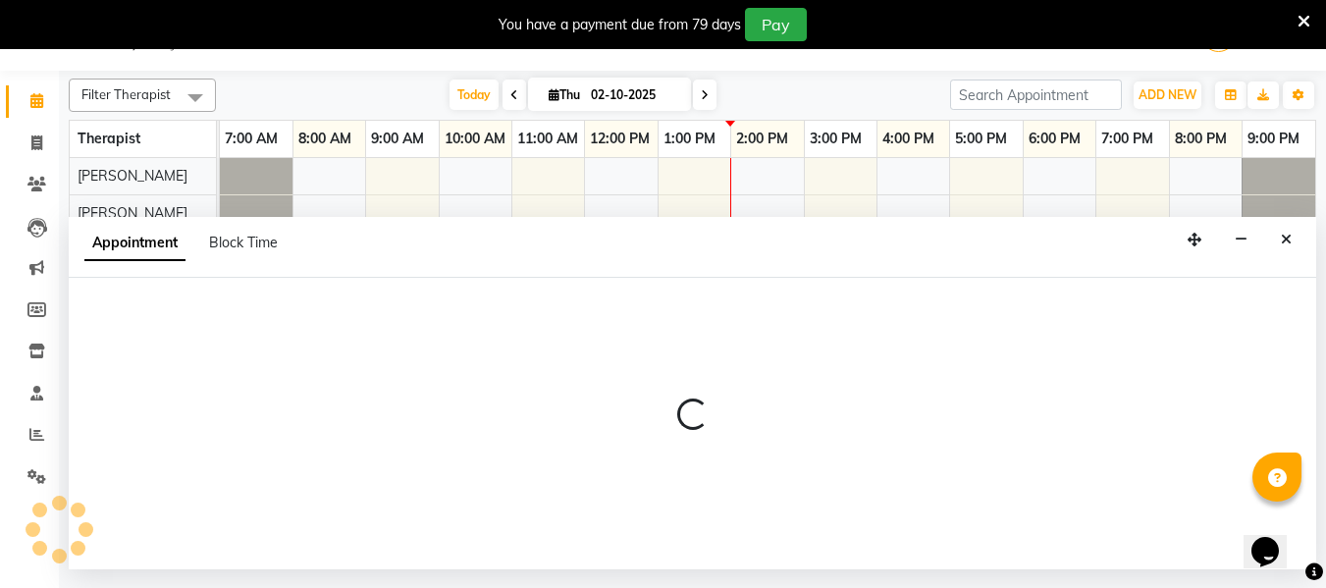
select select "tentative"
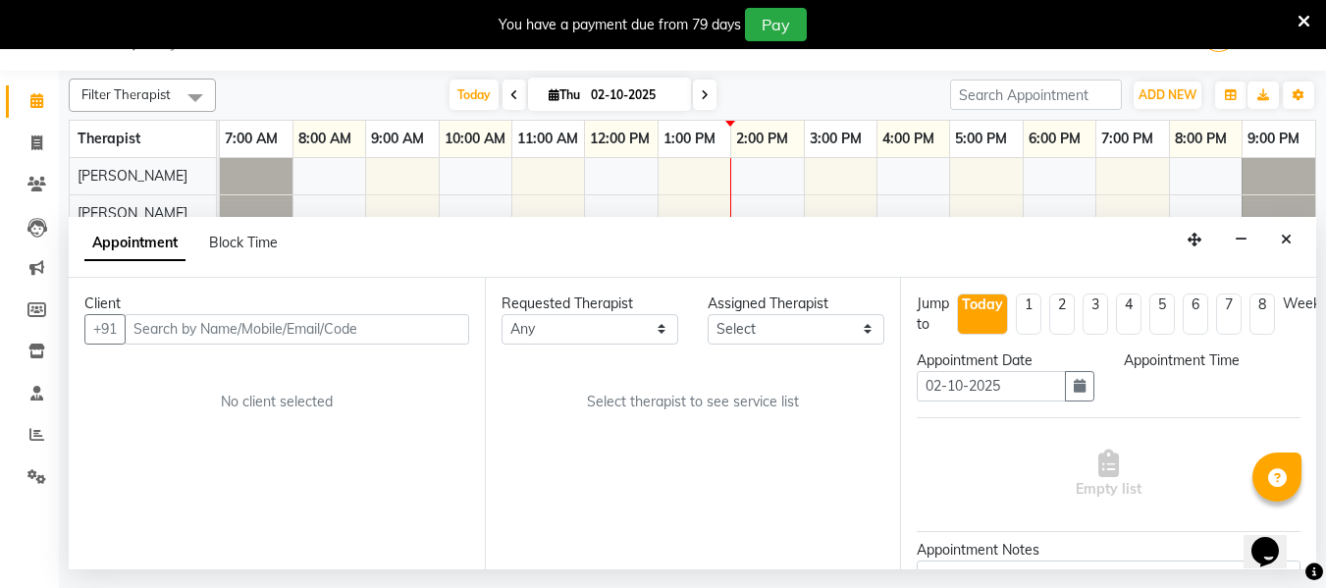
select select "37932"
select select "960"
select select "1188"
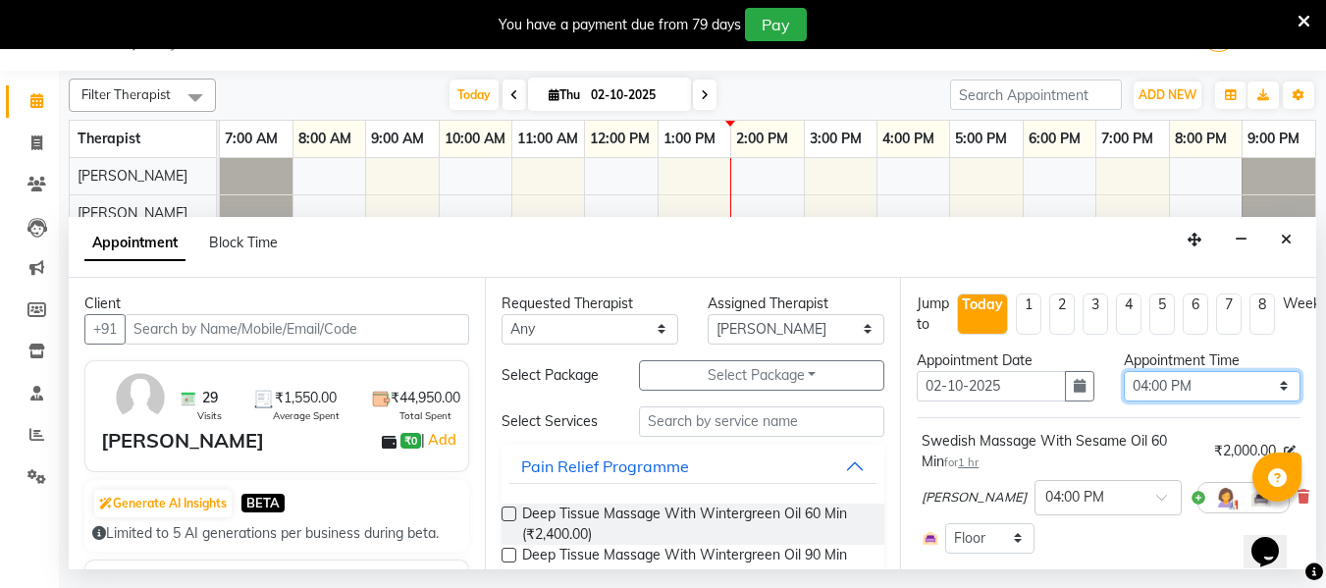
click at [1158, 380] on select "Select 08:00 AM 08:15 AM 08:30 AM 08:45 AM 09:00 AM 09:15 AM 09:30 AM 09:45 AM …" at bounding box center [1212, 386] width 177 height 30
select select "1035"
click at [1124, 371] on select "Select 08:00 AM 08:15 AM 08:30 AM 08:45 AM 09:00 AM 09:15 AM 09:30 AM 09:45 AM …" at bounding box center [1212, 386] width 177 height 30
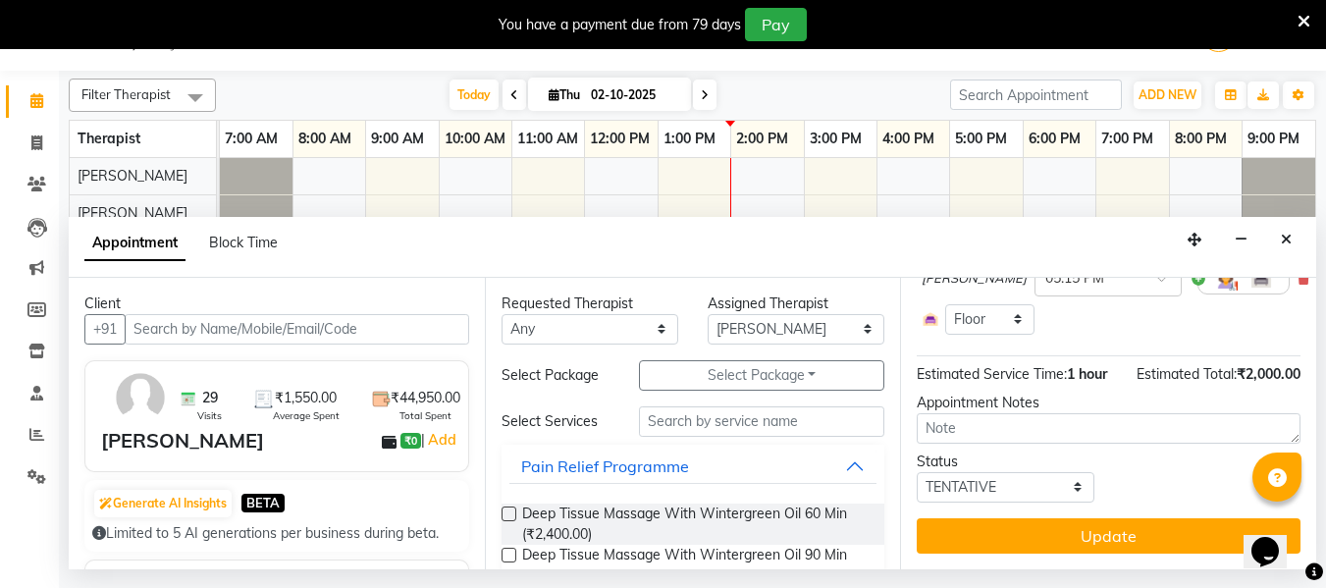
scroll to position [234, 0]
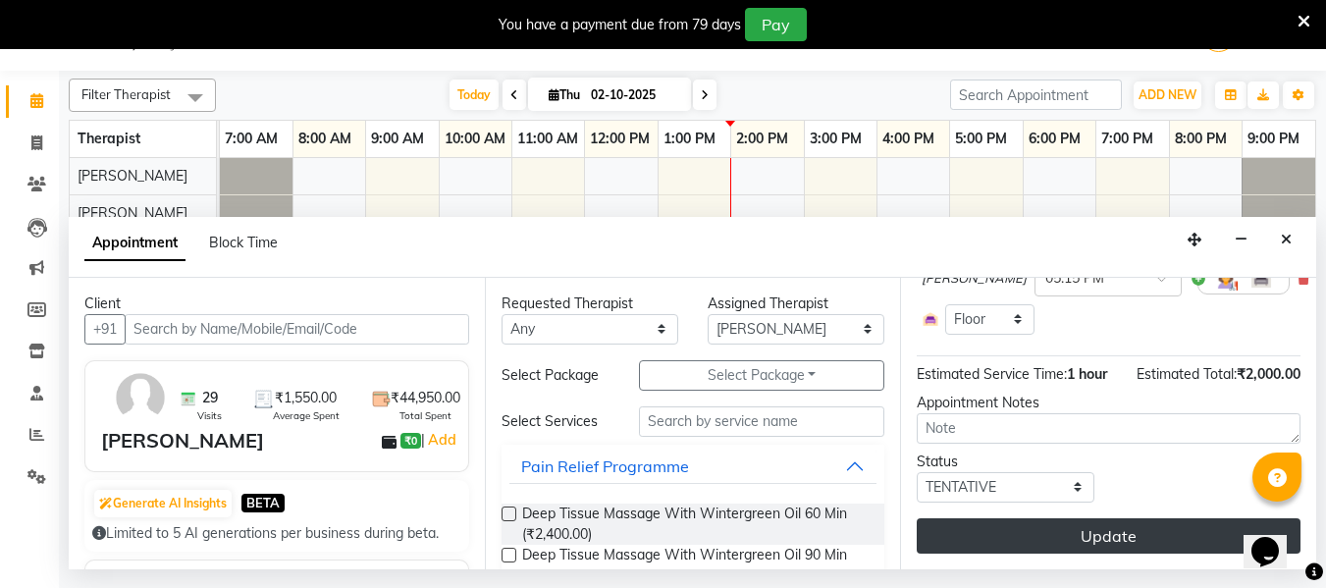
click at [1115, 518] on button "Update" at bounding box center [1109, 535] width 384 height 35
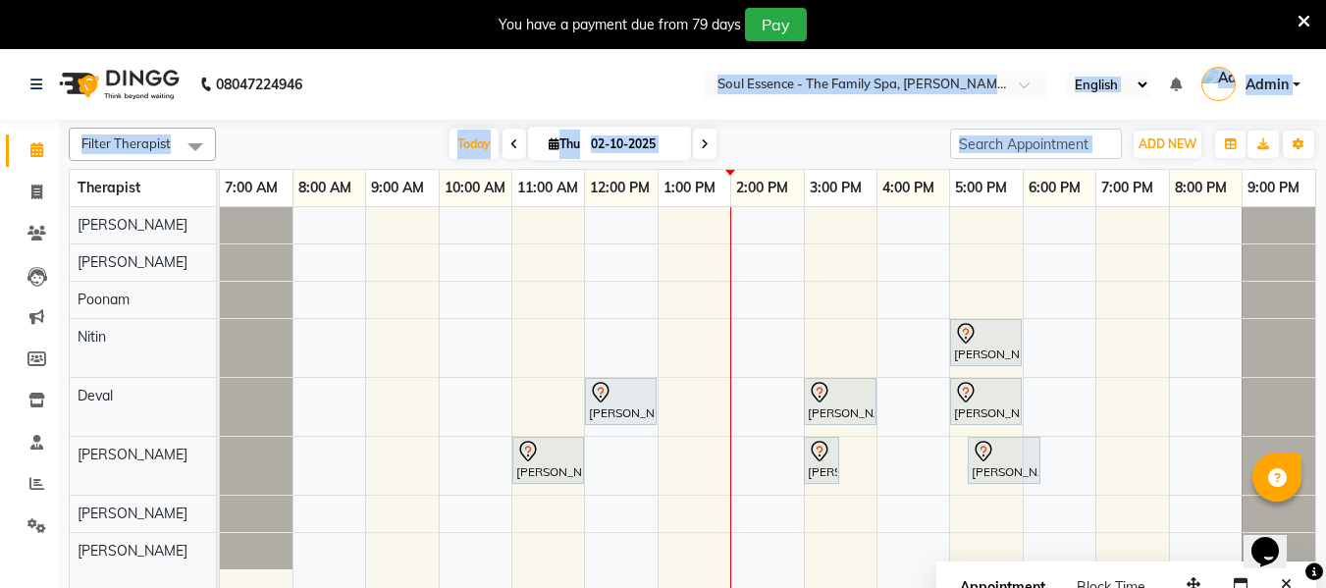
scroll to position [49, 0]
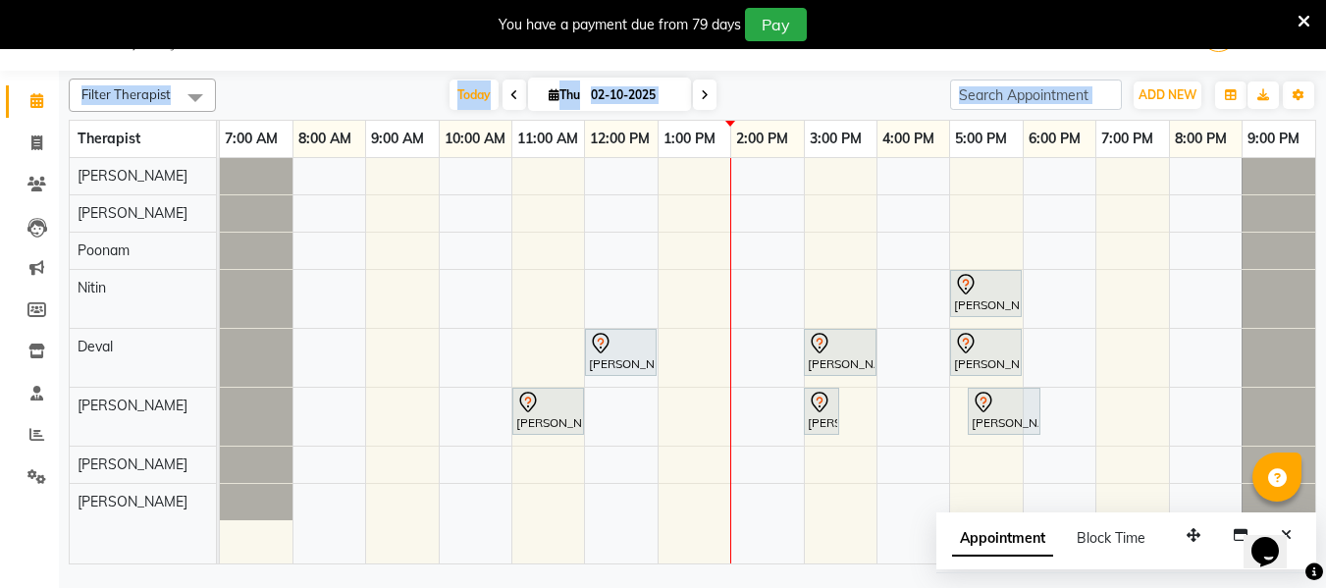
click at [1326, 539] on html "08047224946 Select Location × Soul Essence - The Family Spa, Mayur Colony Engli…" at bounding box center [663, 245] width 1326 height 588
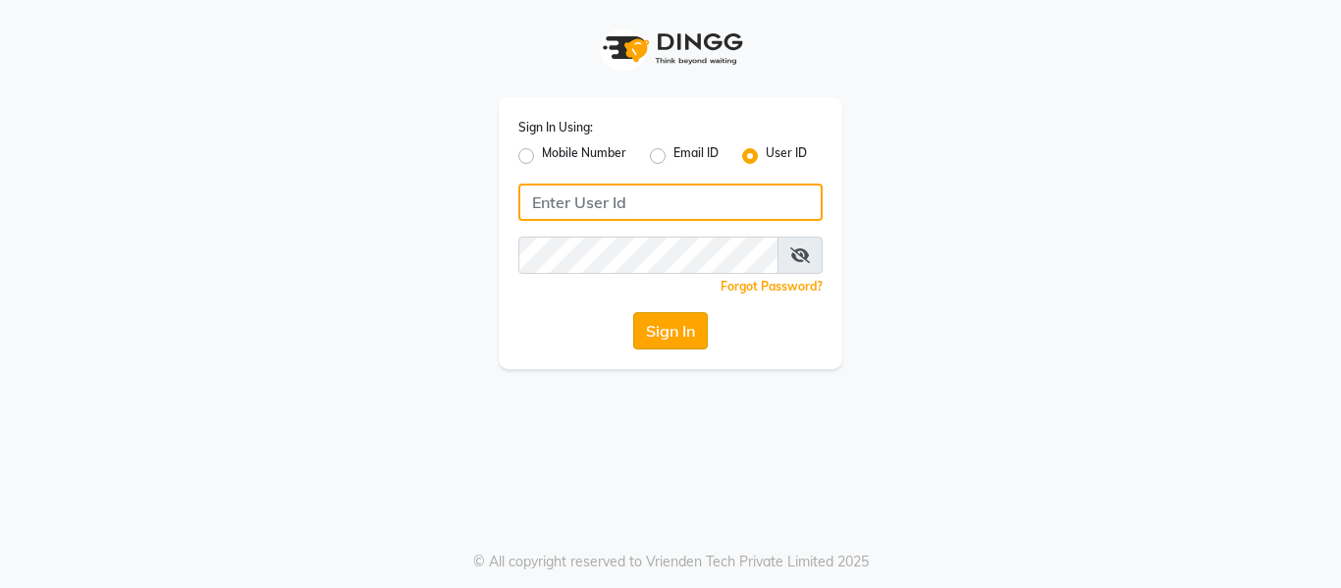
type input "soul"
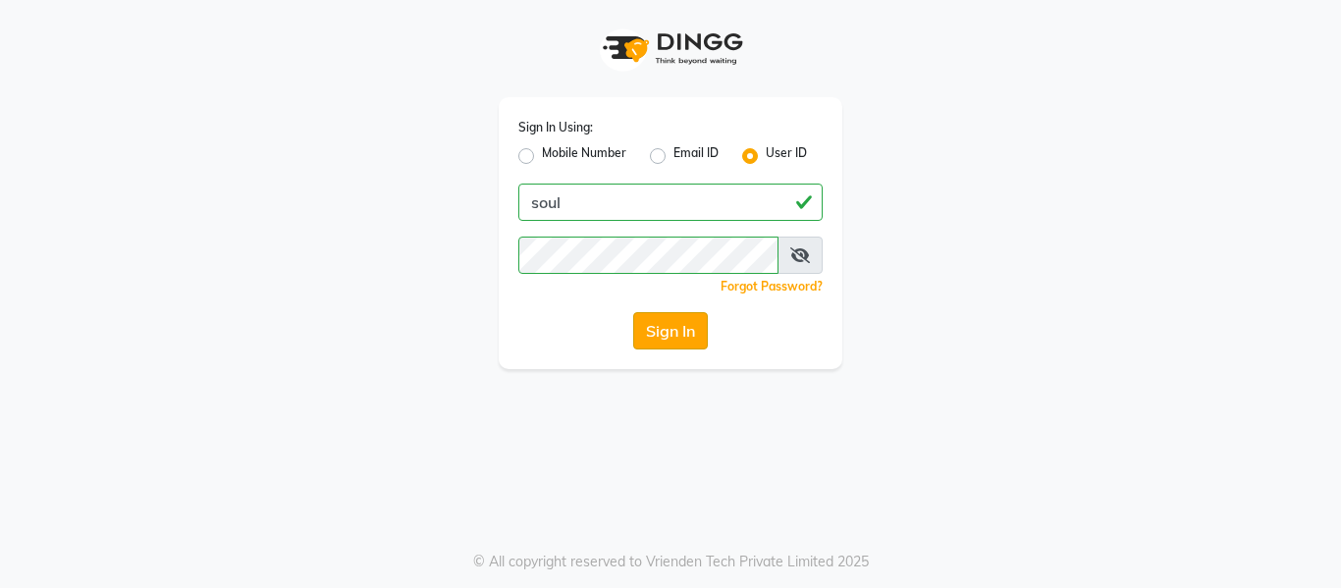
click at [679, 344] on button "Sign In" at bounding box center [670, 330] width 75 height 37
click at [671, 324] on button "Sign In" at bounding box center [670, 330] width 75 height 37
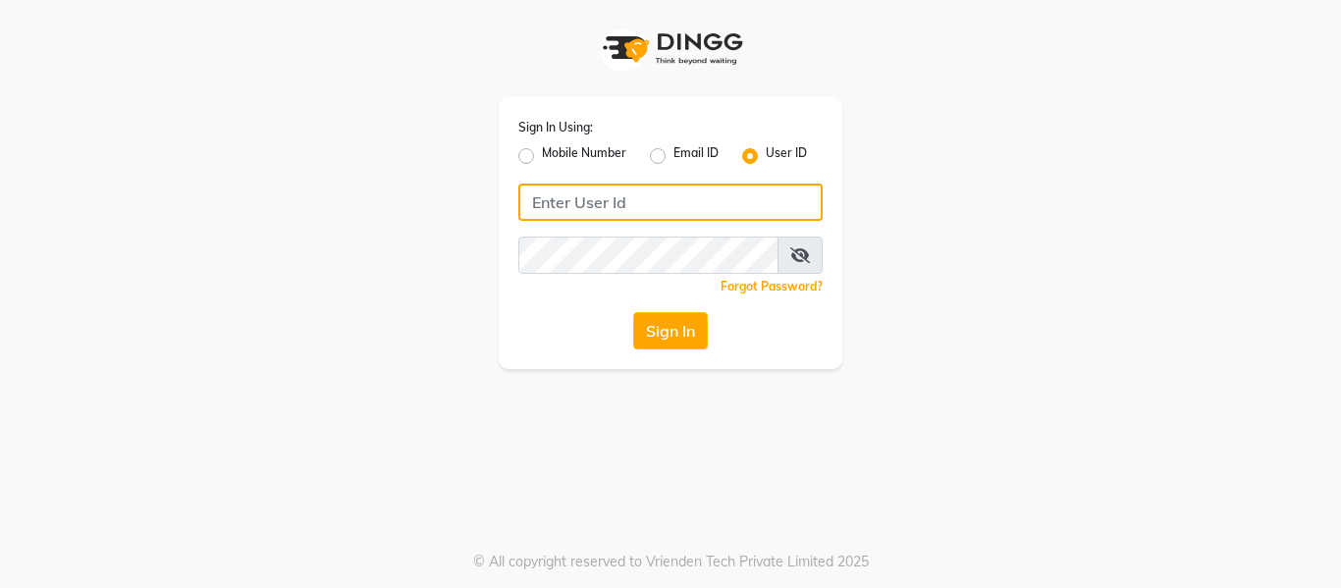
type input "soul"
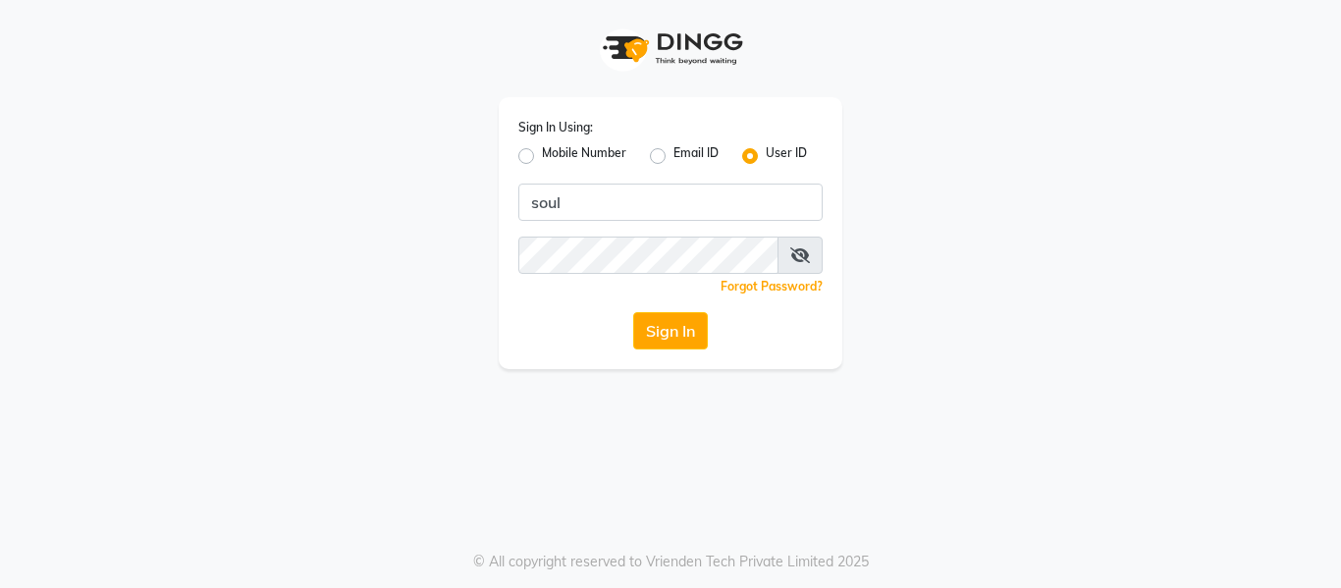
click at [803, 254] on icon at bounding box center [800, 255] width 20 height 16
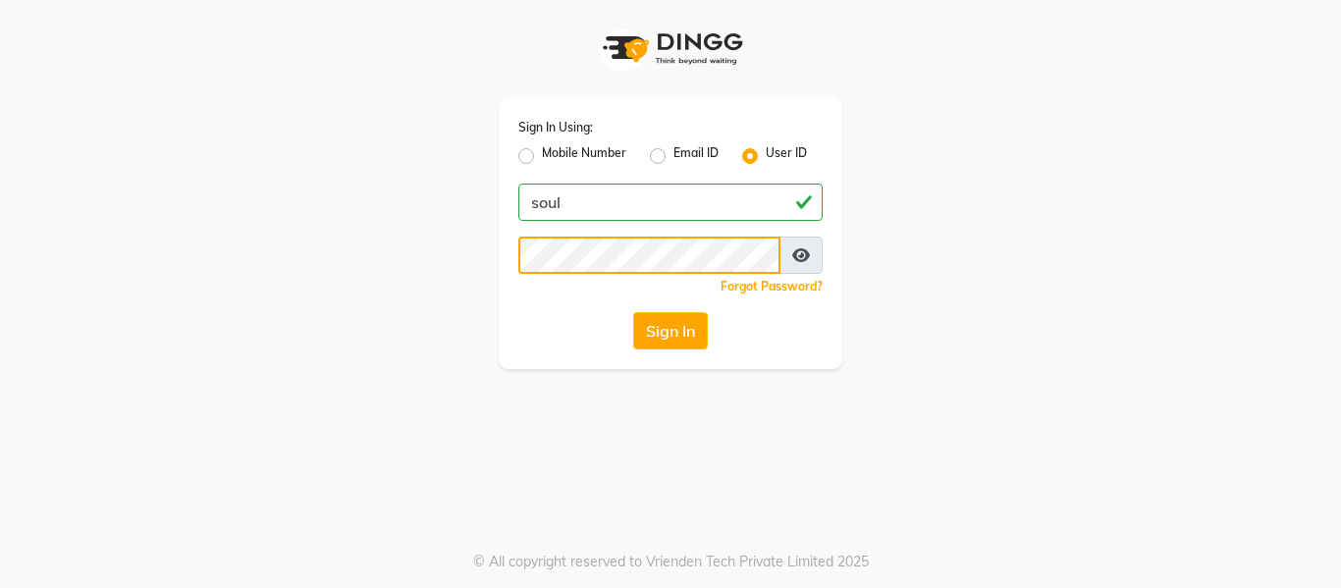
click at [403, 262] on div "Sign In Using: Mobile Number Email ID User ID soul Remember me Forgot Password?…" at bounding box center [670, 184] width 1119 height 369
click at [976, 44] on div "Sign In Using: Mobile Number Email ID User ID soul Remember me Forgot Password?…" at bounding box center [670, 184] width 1119 height 369
click at [668, 334] on button "Sign In" at bounding box center [670, 330] width 75 height 37
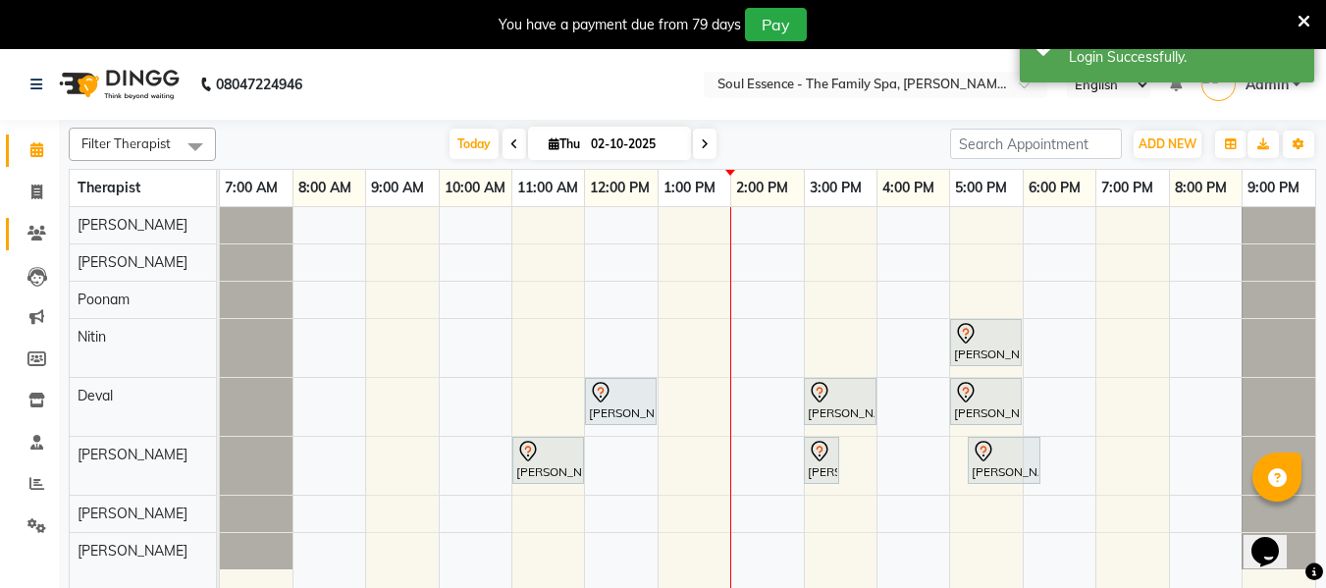
click at [29, 230] on icon at bounding box center [36, 233] width 19 height 15
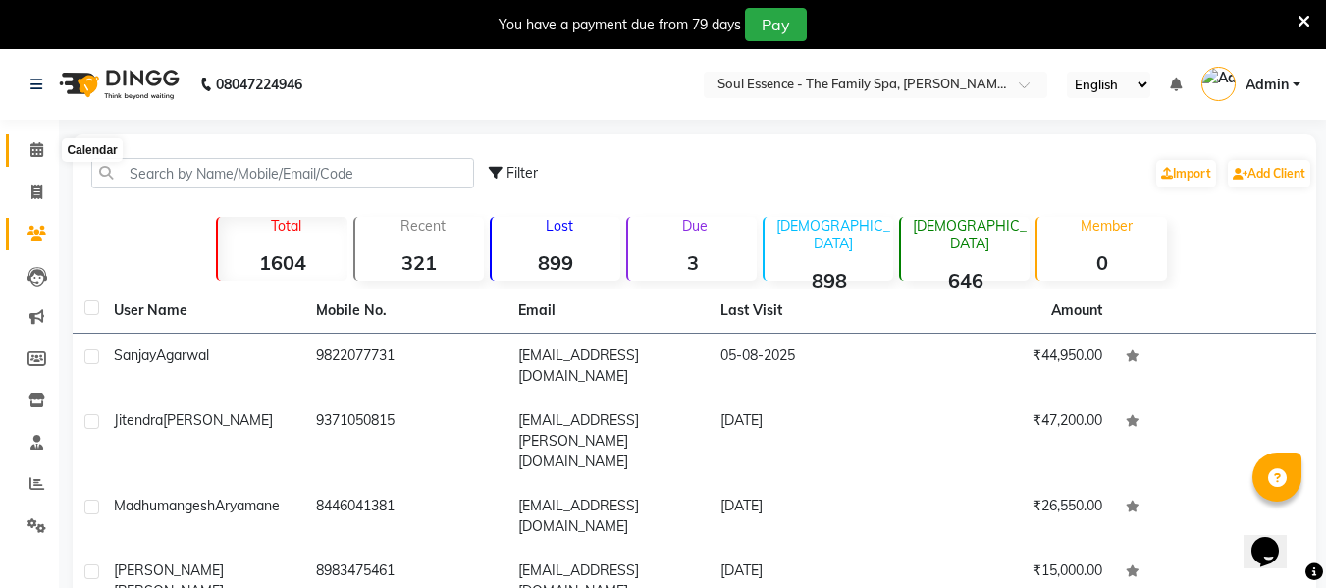
drag, startPoint x: 43, startPoint y: 155, endPoint x: 48, endPoint y: 144, distance: 11.9
click at [43, 155] on icon at bounding box center [36, 149] width 13 height 15
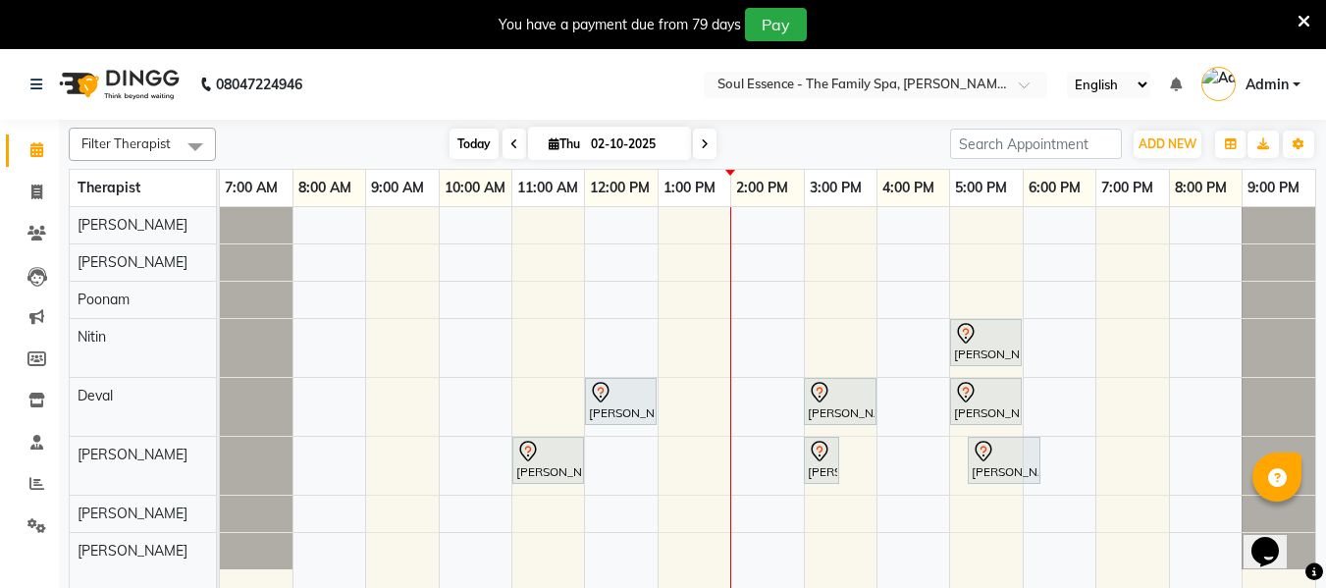
click at [474, 153] on span "Today" at bounding box center [474, 144] width 49 height 30
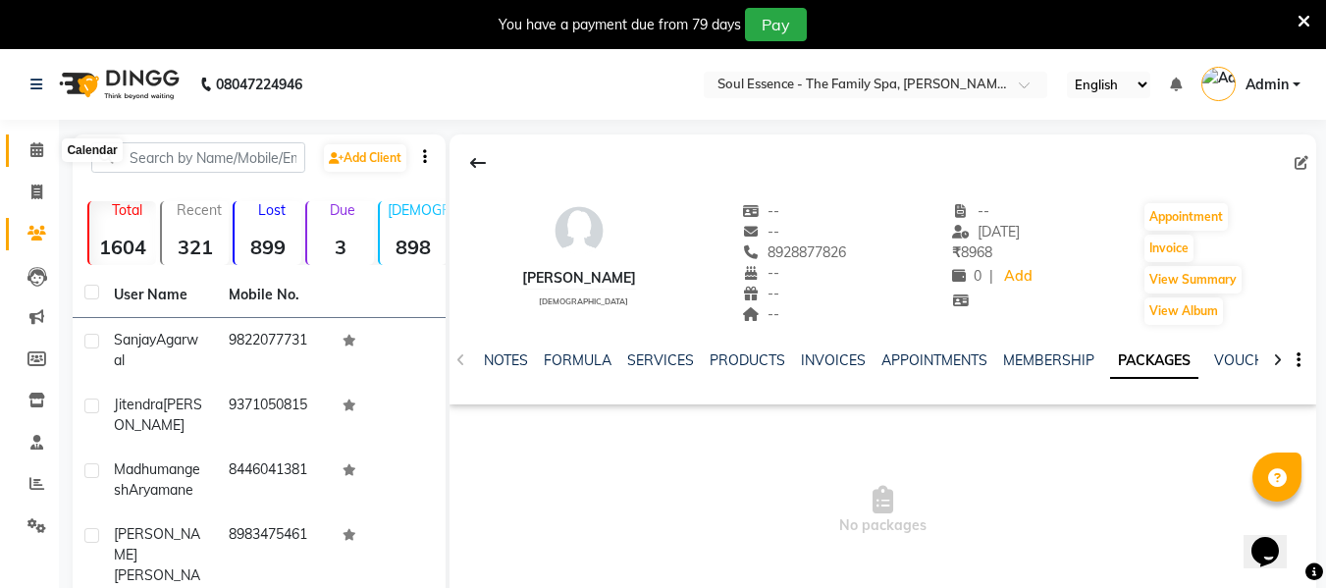
click at [37, 147] on icon at bounding box center [36, 149] width 13 height 15
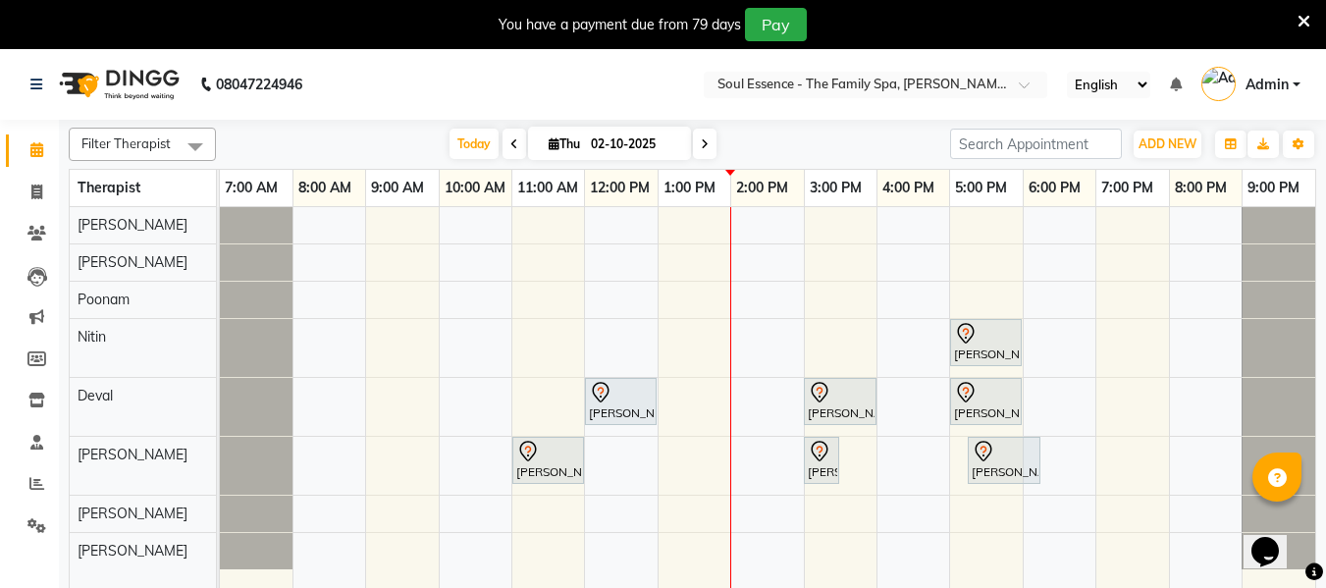
click at [1305, 19] on icon at bounding box center [1304, 22] width 13 height 18
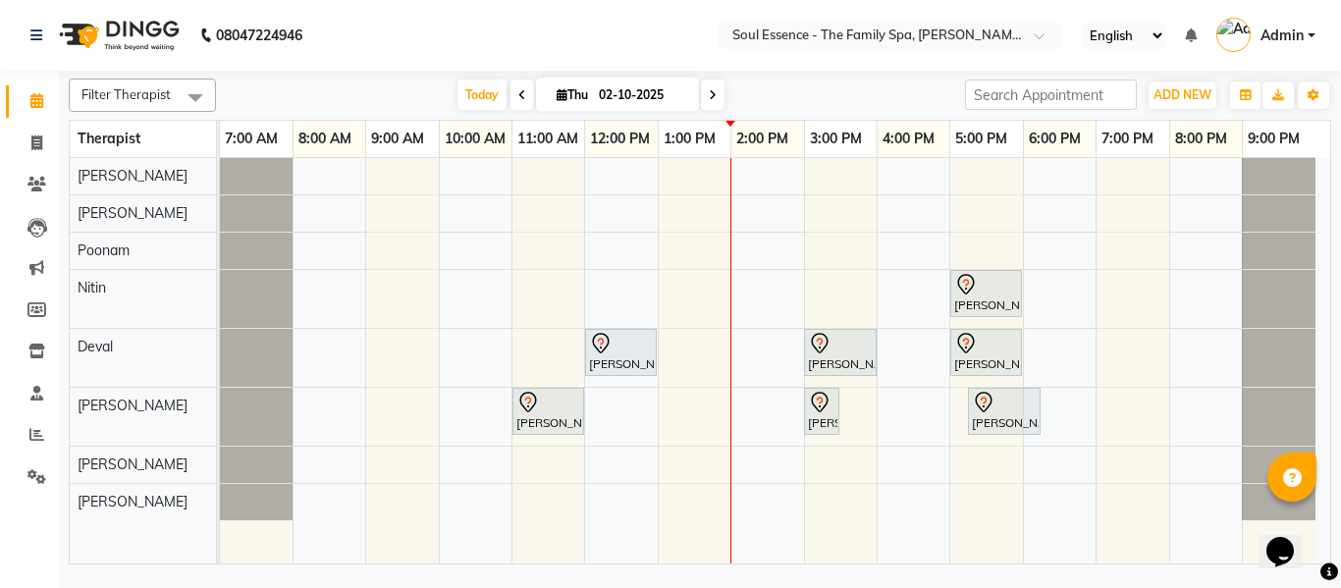
click at [1311, 39] on link "Admin" at bounding box center [1265, 36] width 99 height 32
